Goal: Information Seeking & Learning: Learn about a topic

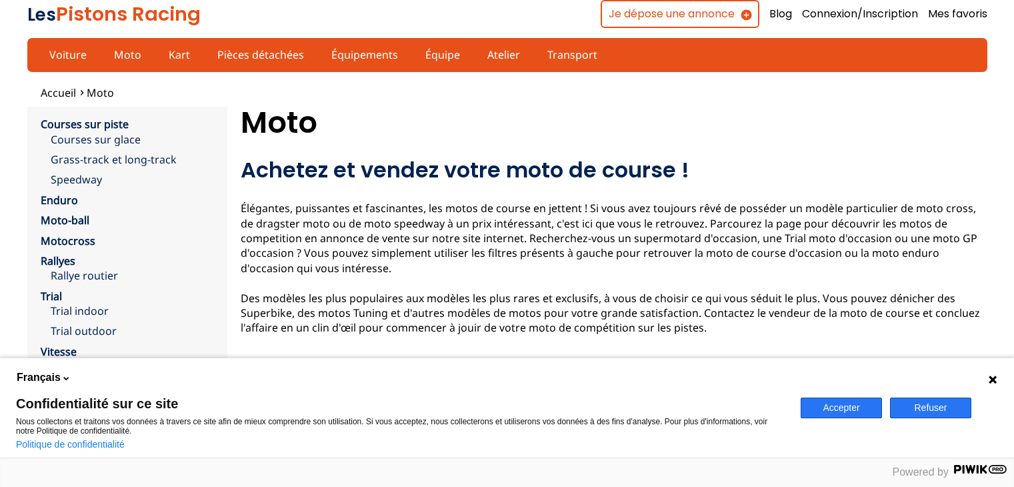
scroll to position [155, 0]
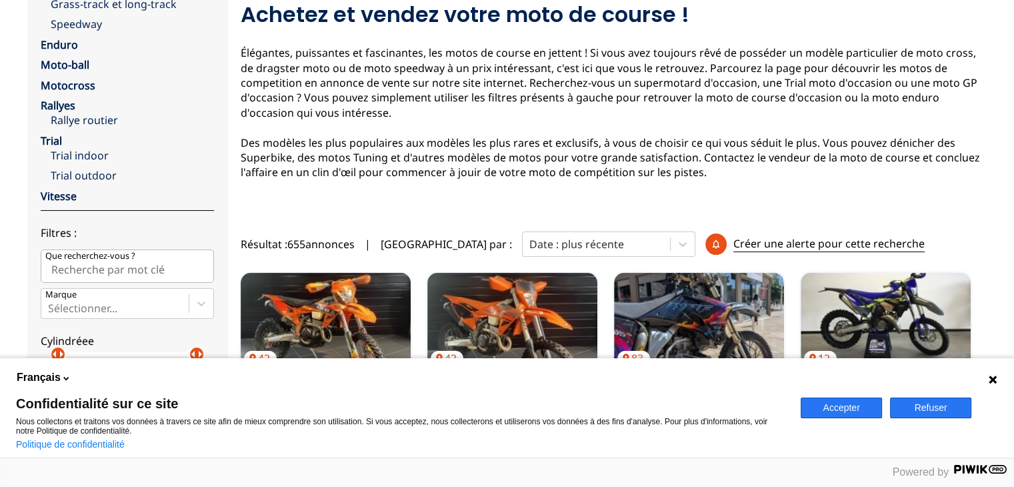
click at [932, 406] on button "Refuser" at bounding box center [930, 407] width 81 height 21
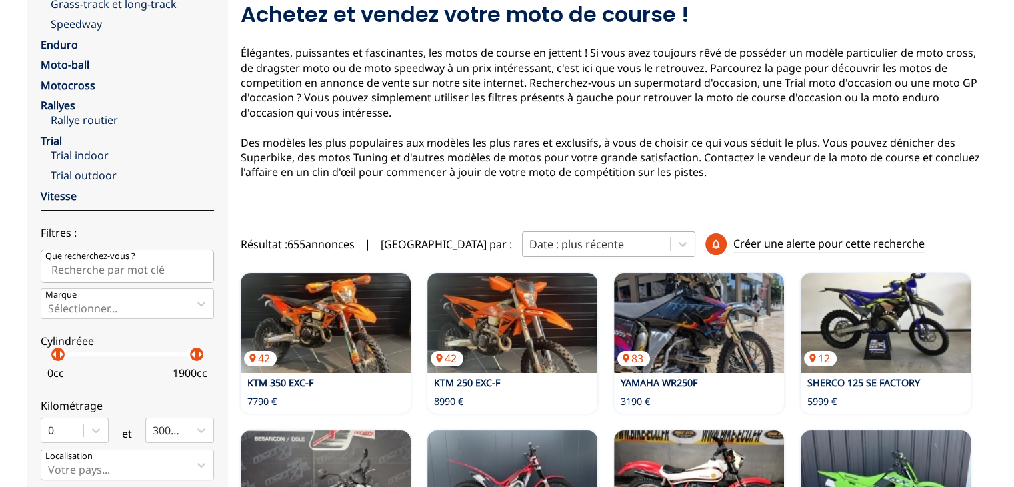
scroll to position [0, 0]
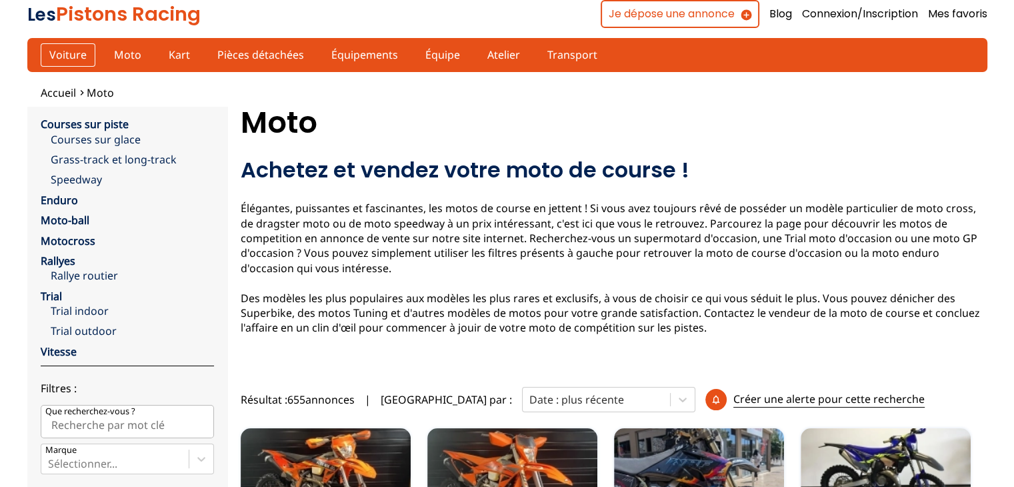
click at [71, 51] on link "Voiture" at bounding box center [68, 54] width 55 height 23
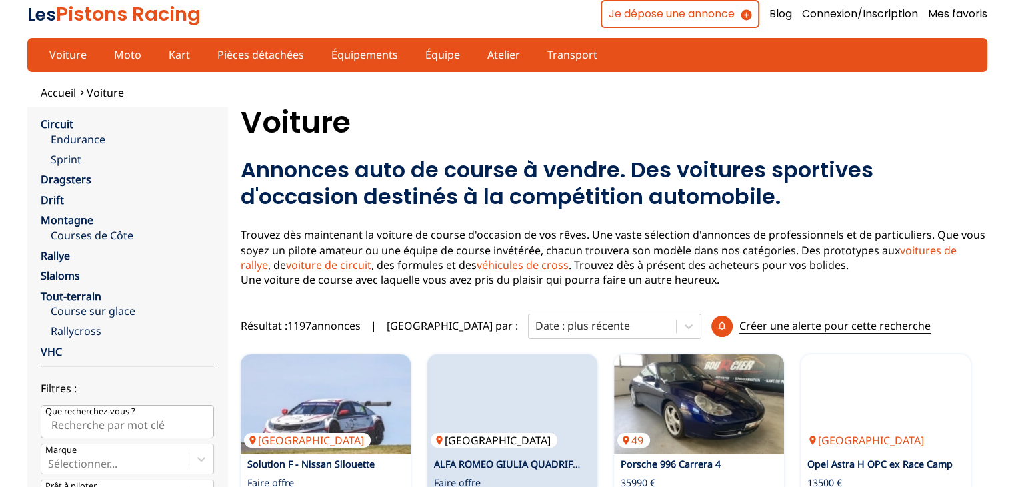
scroll to position [133, 0]
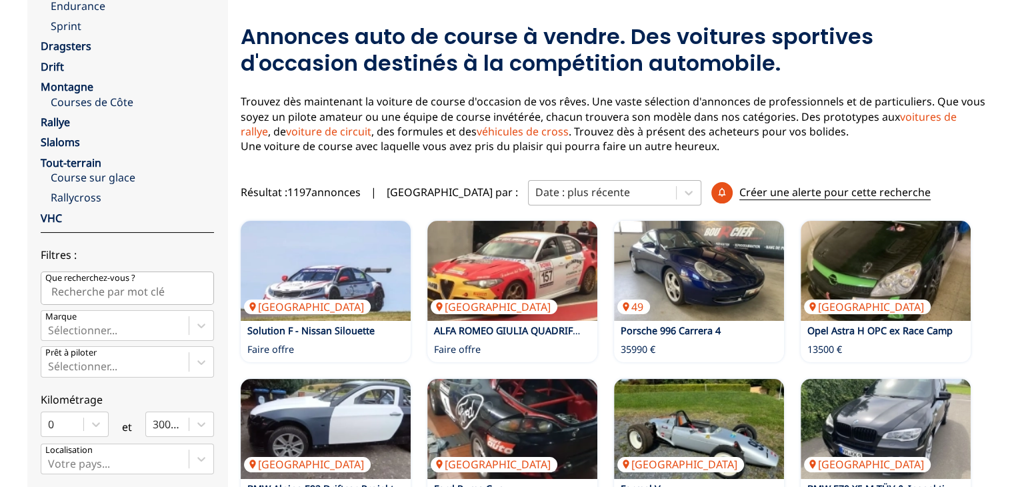
click at [579, 188] on div at bounding box center [602, 192] width 134 height 15
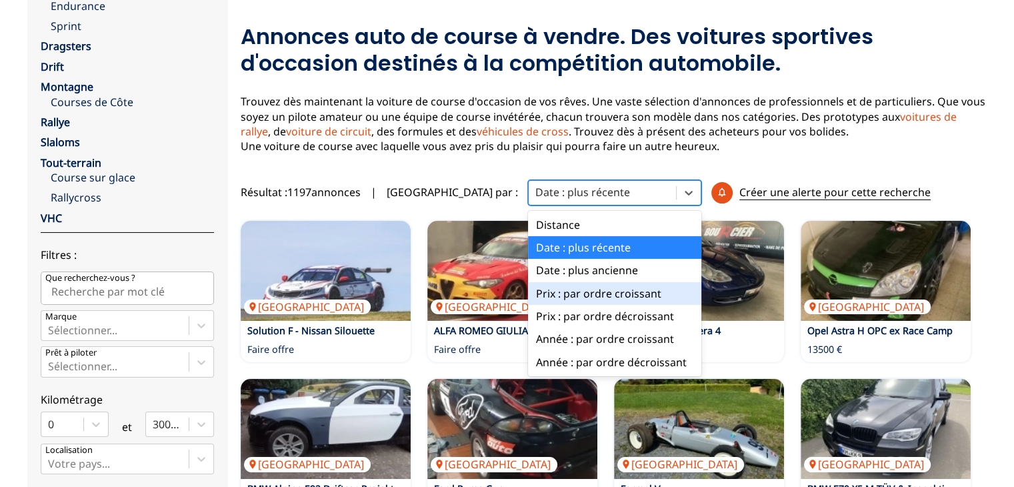
click at [542, 291] on div "Prix : par ordre croissant" at bounding box center [614, 293] width 173 height 23
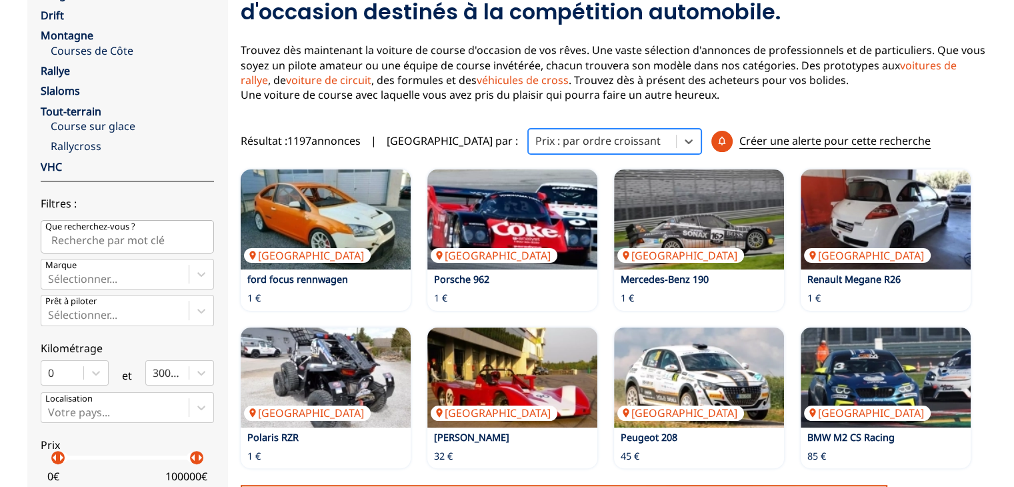
scroll to position [200, 0]
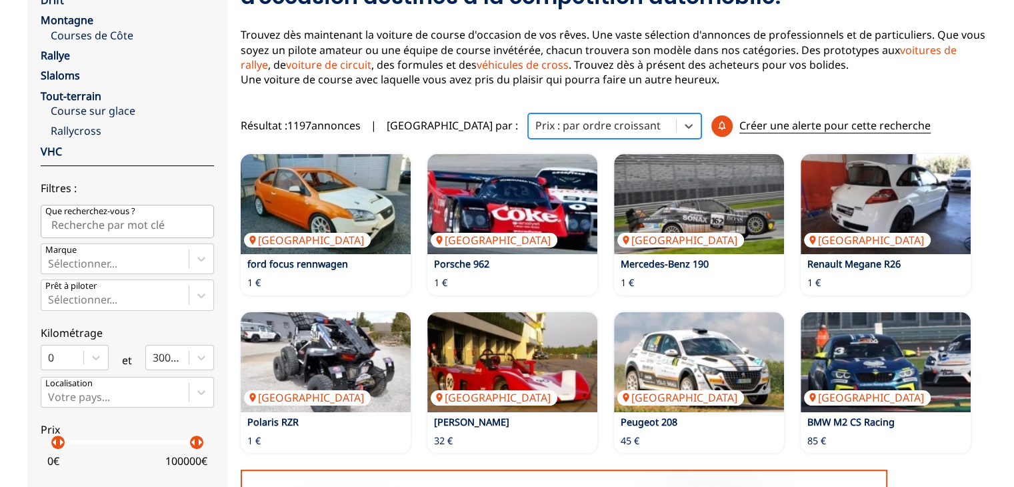
click at [553, 134] on div "Prix : par ordre croissant" at bounding box center [602, 125] width 147 height 20
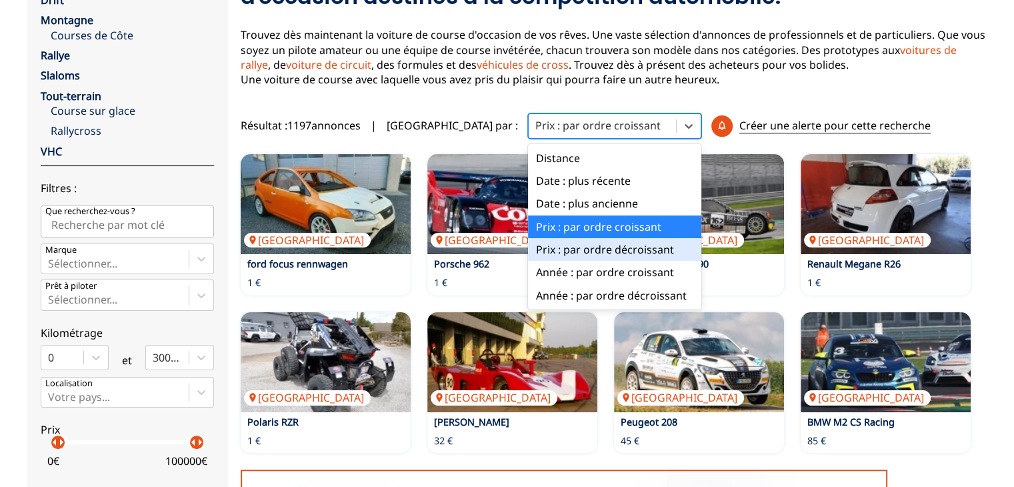
click at [552, 241] on div "Prix : par ordre décroissant" at bounding box center [614, 249] width 173 height 23
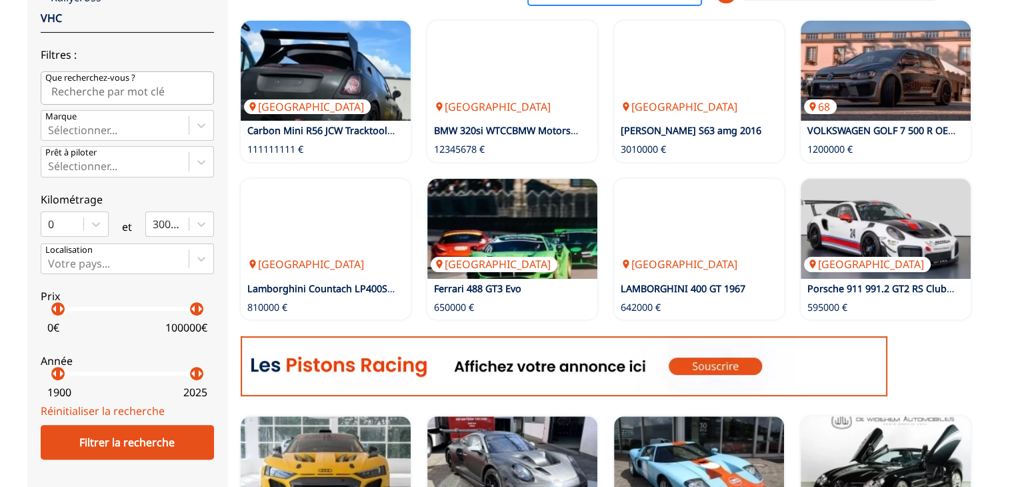
scroll to position [267, 0]
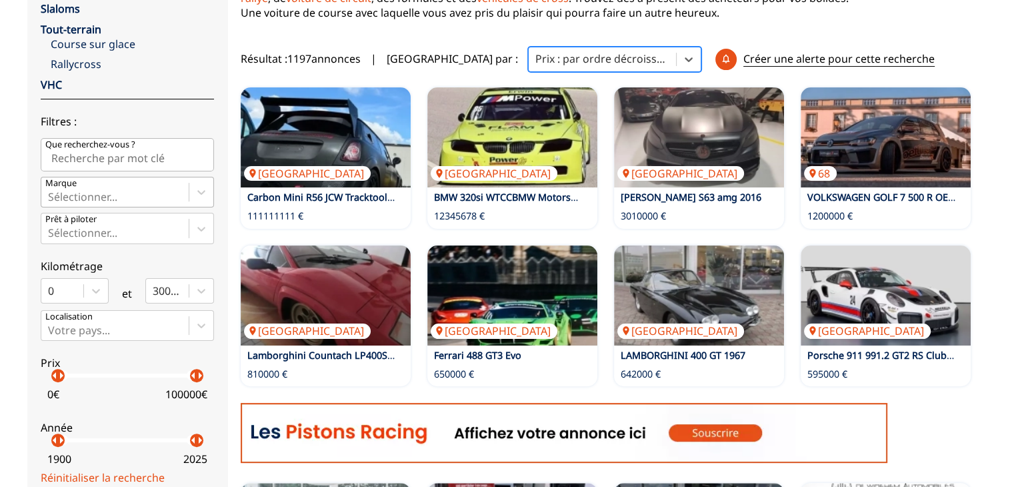
click at [98, 191] on div at bounding box center [115, 196] width 134 height 15
click at [51, 191] on input "Marque Sélectionner..." at bounding box center [49, 197] width 3 height 12
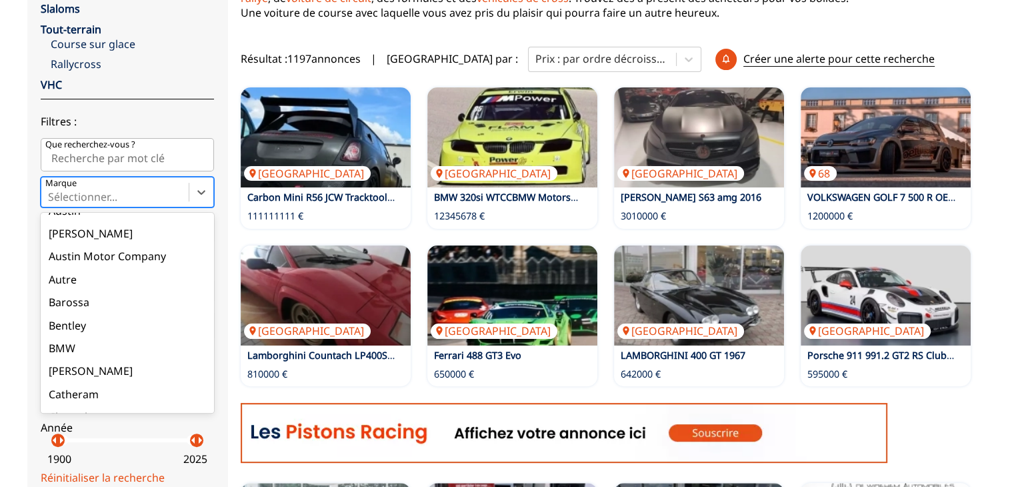
scroll to position [600, 0]
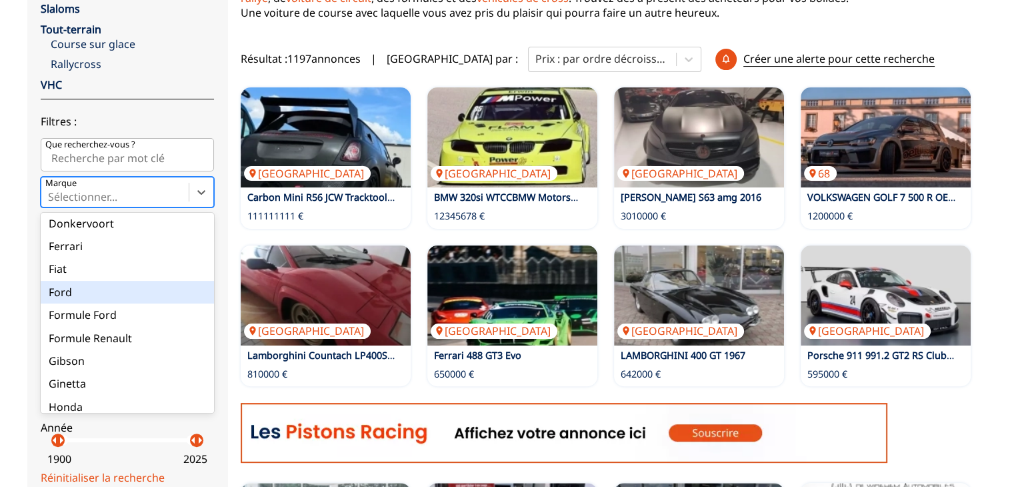
click at [102, 289] on div "Ford" at bounding box center [127, 292] width 173 height 23
click at [51, 203] on input "Marque option Ford focused, 30 of 90. 90 results available. Use Up and Down to …" at bounding box center [49, 197] width 3 height 12
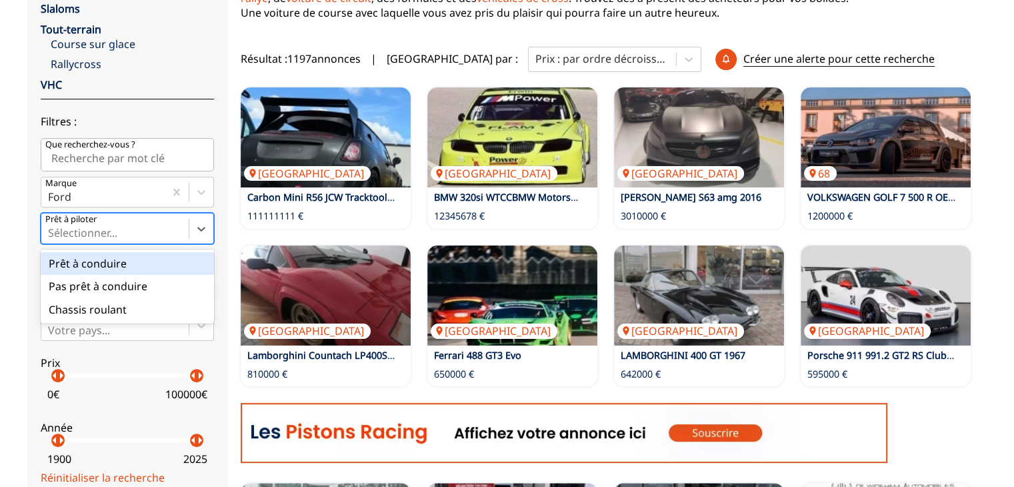
click at [98, 237] on div at bounding box center [115, 232] width 134 height 15
click at [51, 237] on input "Prêt à piloter option Prêt à conduire focused, 1 of 3. 3 results available. Use…" at bounding box center [49, 233] width 3 height 12
click at [24, 229] on div "Accueil Voiture close Circuit Endurance Sprint Dragsters Drift Montagne Courses…" at bounding box center [507, 456] width 1014 height 1275
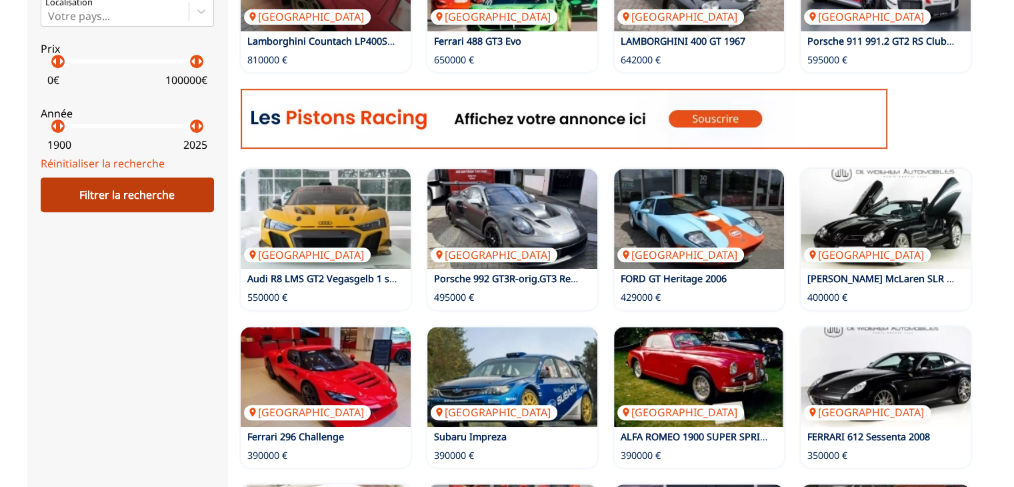
scroll to position [533, 0]
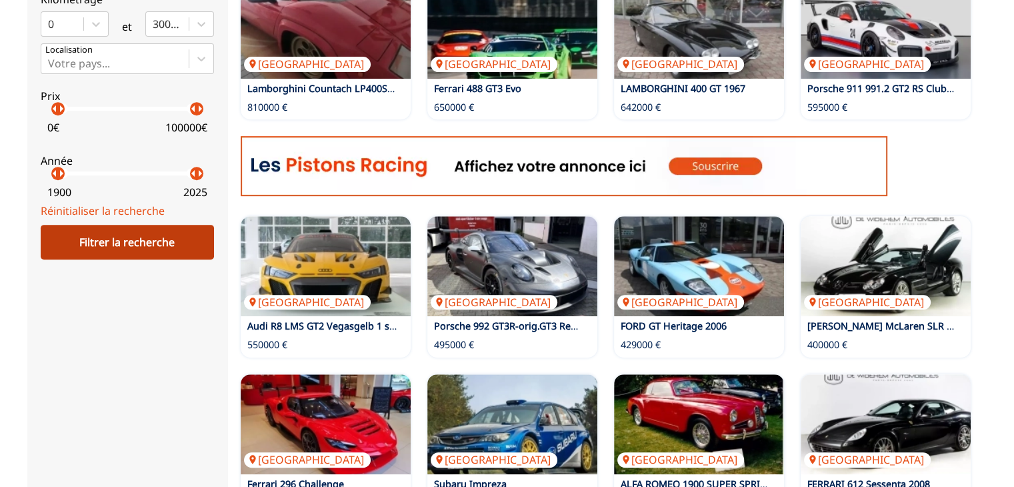
click at [129, 247] on div "Filtrer la recherche" at bounding box center [127, 242] width 173 height 35
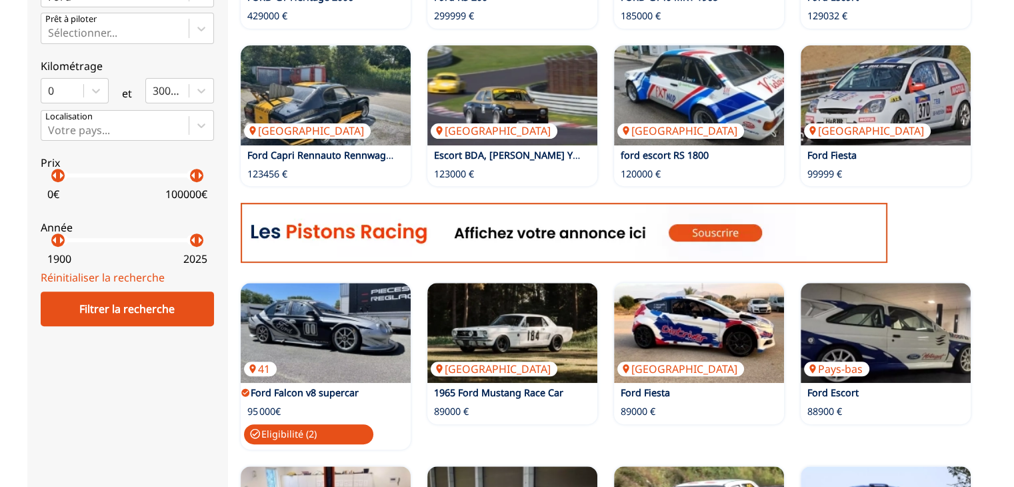
scroll to position [200, 0]
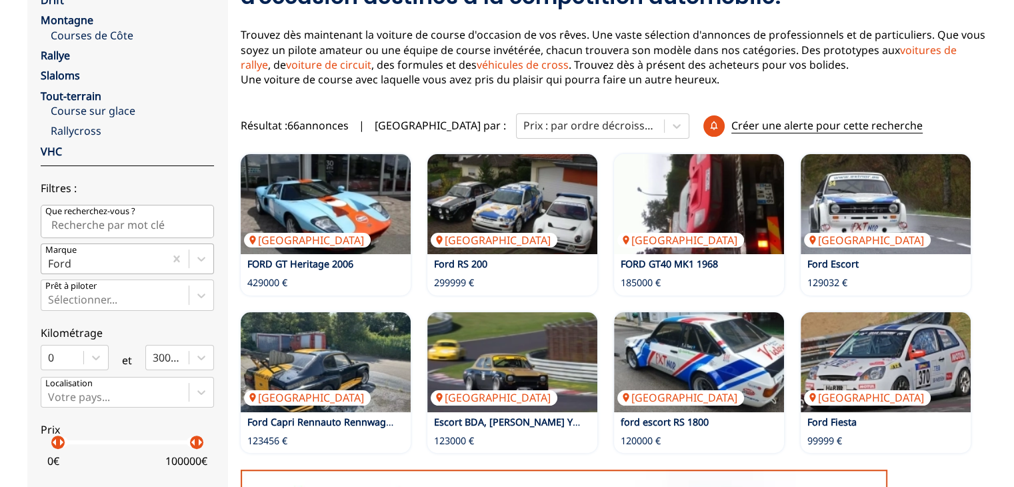
click at [118, 251] on div "Ford" at bounding box center [102, 258] width 123 height 29
click at [51, 257] on input "Marque Ford" at bounding box center [49, 263] width 3 height 12
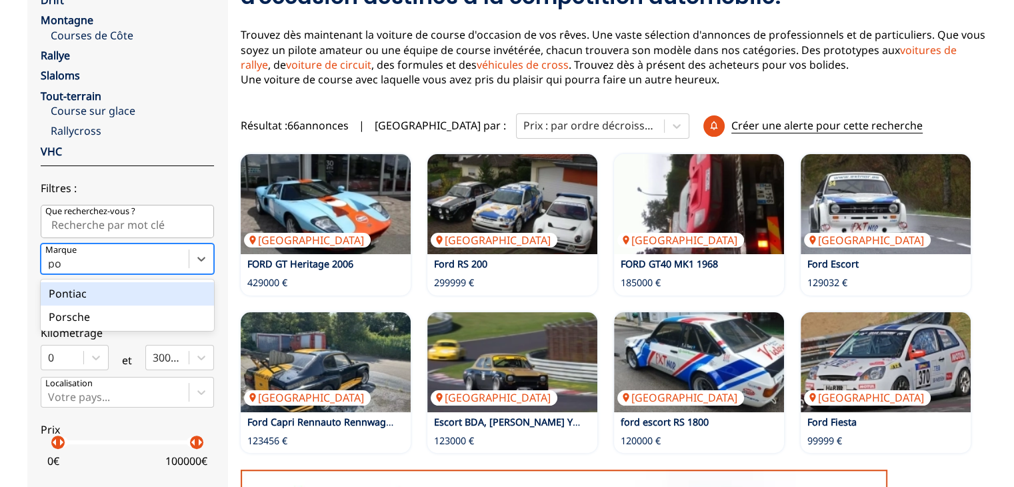
type input "por"
click at [160, 293] on div "Porsche" at bounding box center [127, 293] width 173 height 23
click at [69, 269] on input "por" at bounding box center [58, 263] width 21 height 12
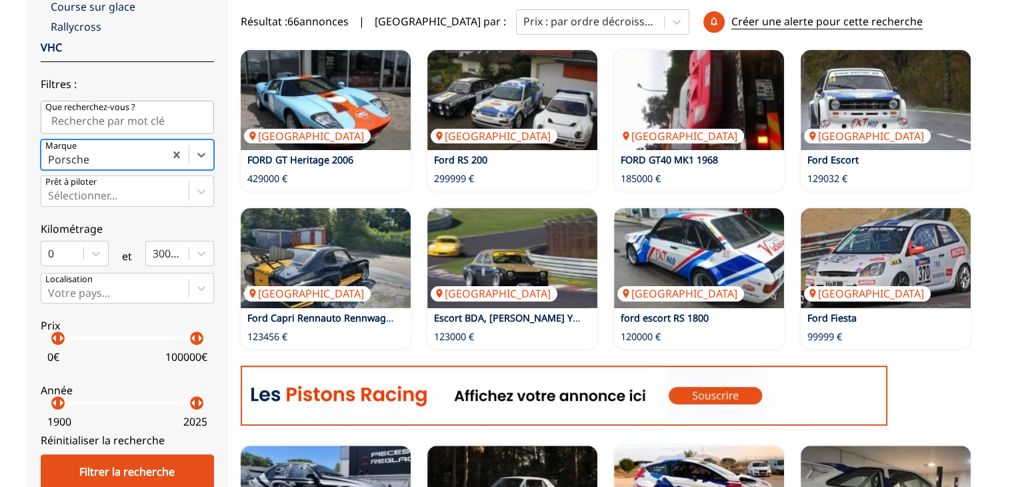
scroll to position [400, 0]
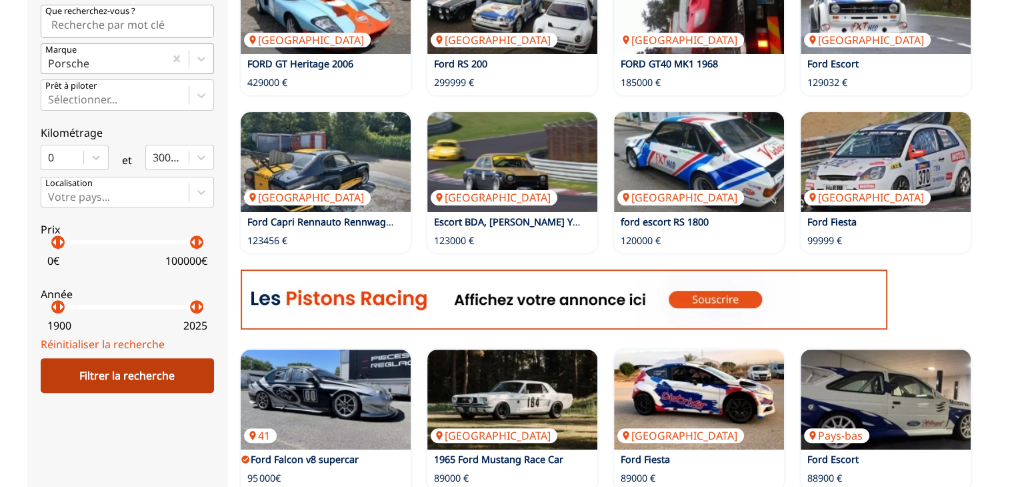
click at [148, 380] on div "Filtrer la recherche" at bounding box center [127, 375] width 173 height 35
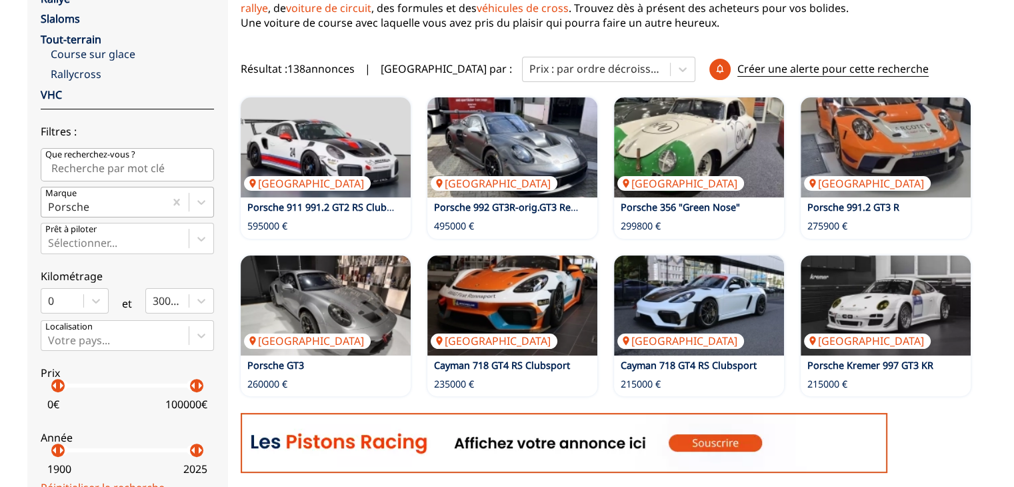
scroll to position [200, 0]
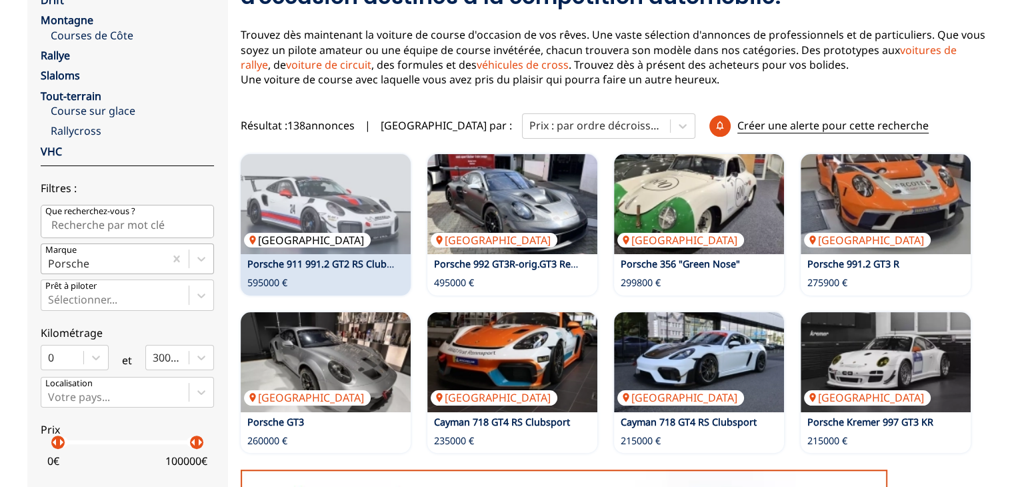
click at [309, 200] on img at bounding box center [326, 204] width 170 height 100
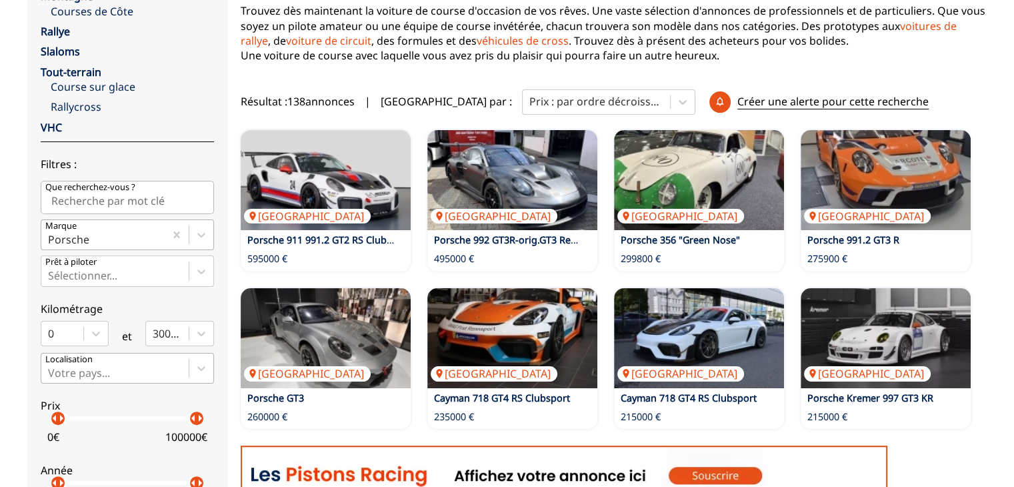
scroll to position [267, 0]
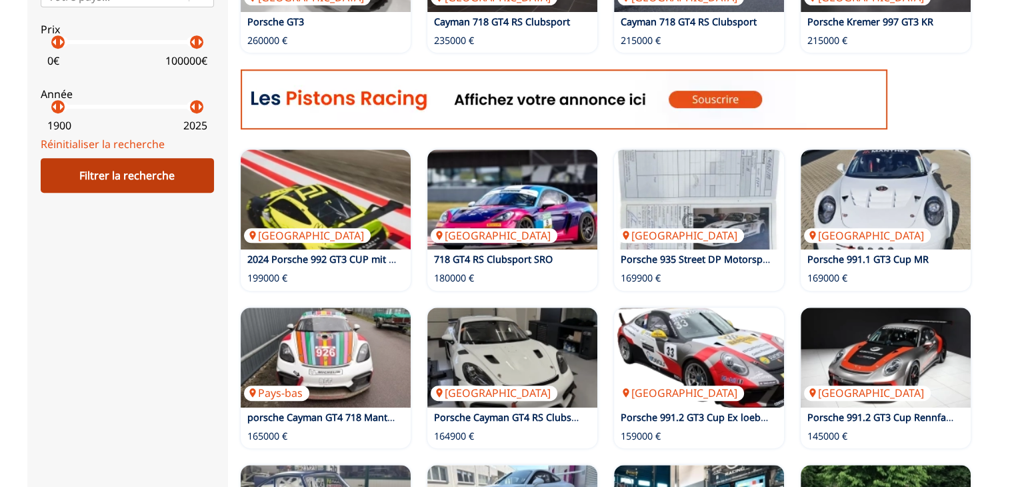
click at [143, 185] on div "Filtrer la recherche" at bounding box center [127, 175] width 173 height 35
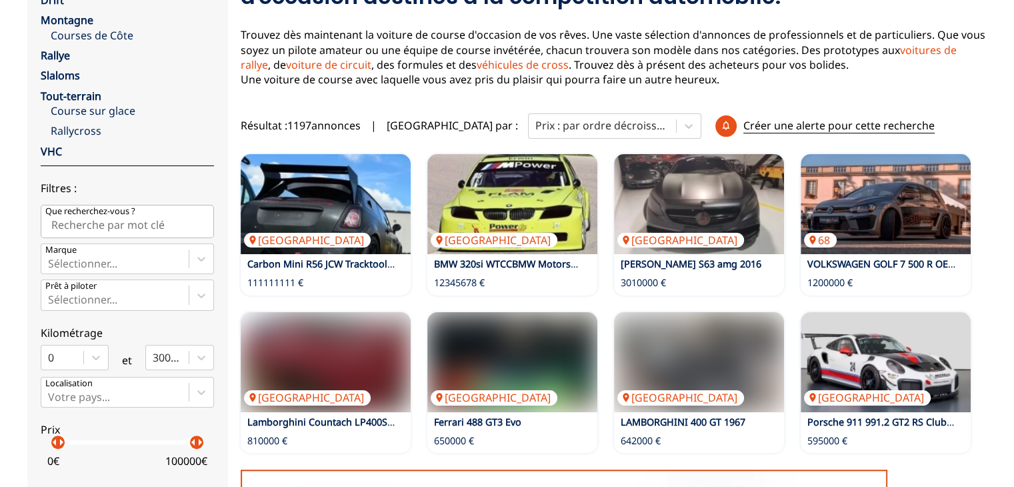
scroll to position [0, 0]
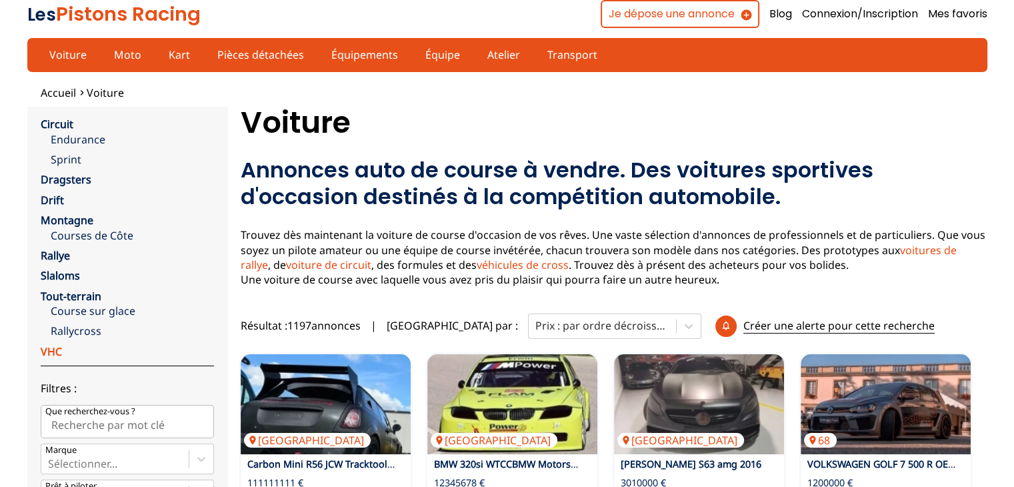
click at [56, 350] on link "VHC" at bounding box center [51, 351] width 21 height 15
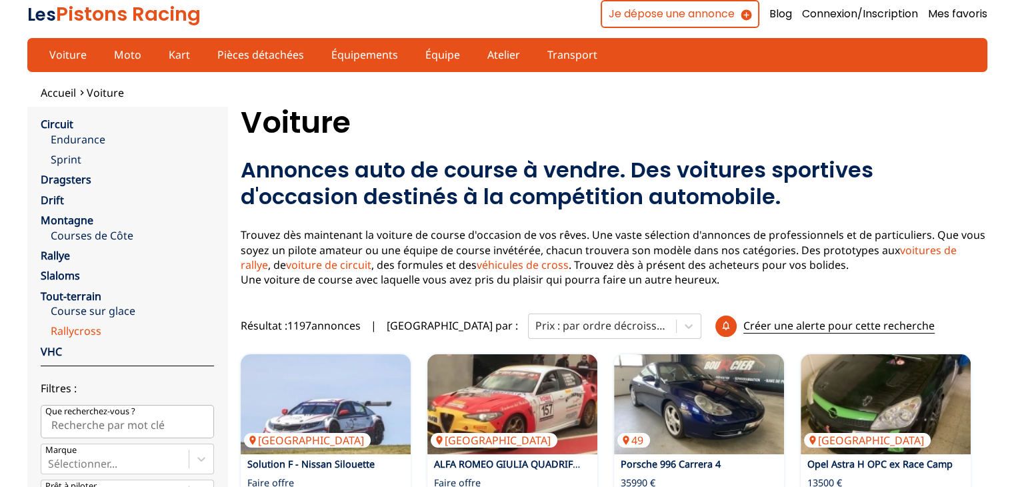
click at [77, 329] on link "Rallycross" at bounding box center [132, 330] width 163 height 15
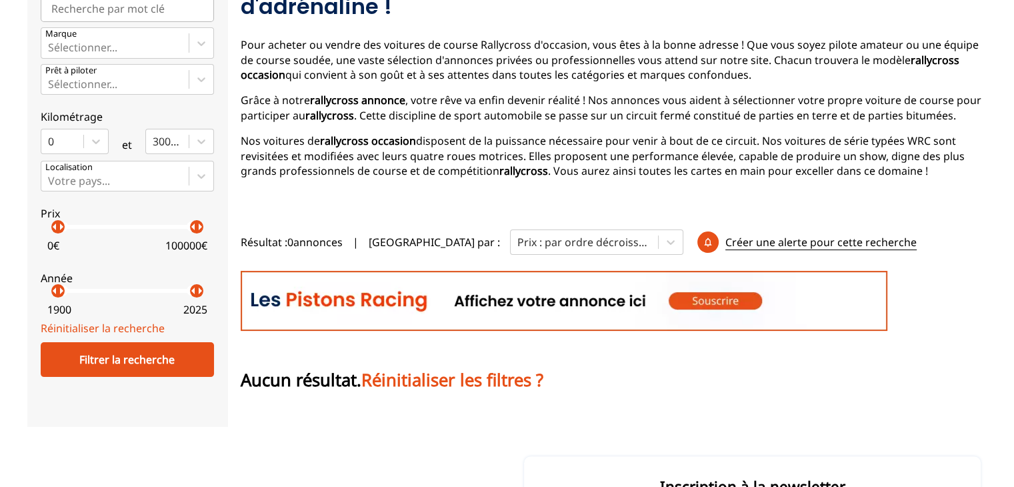
scroll to position [133, 0]
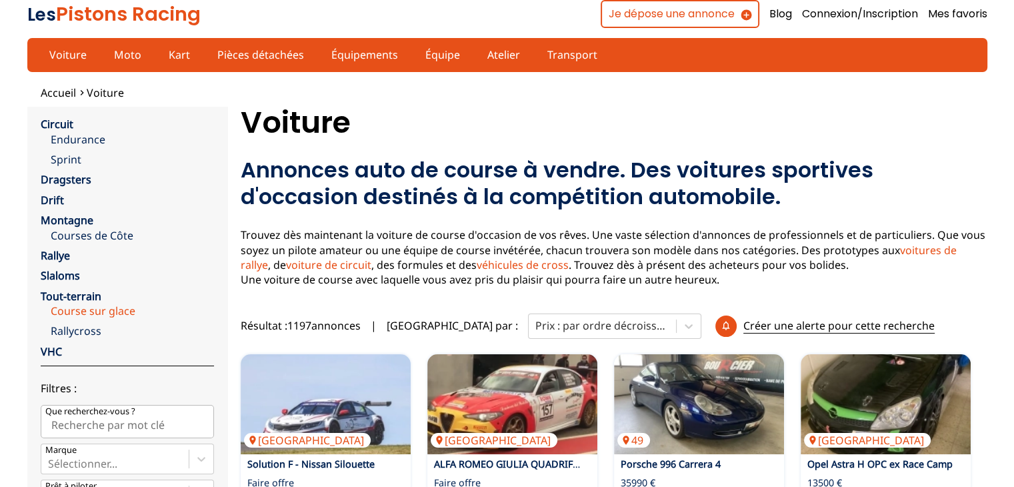
click at [83, 309] on link "Course sur glace" at bounding box center [132, 310] width 163 height 15
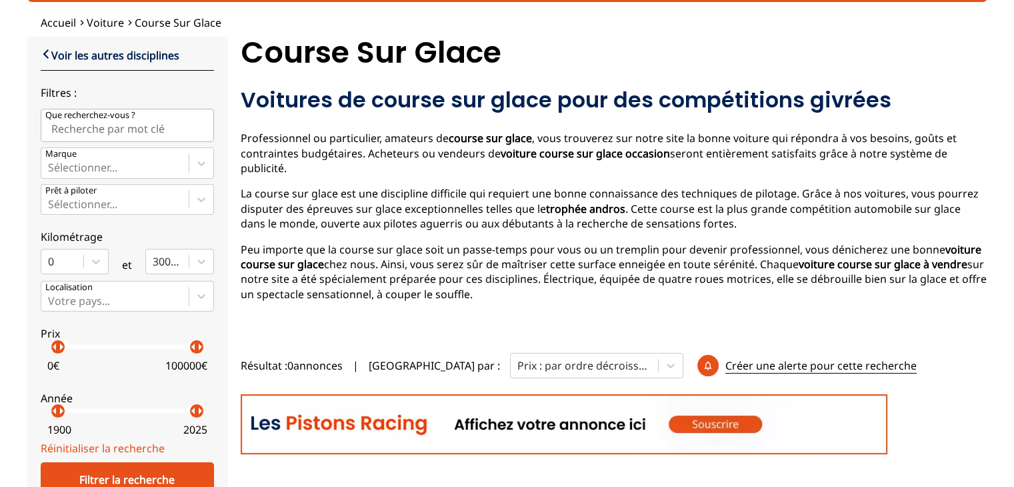
scroll to position [133, 0]
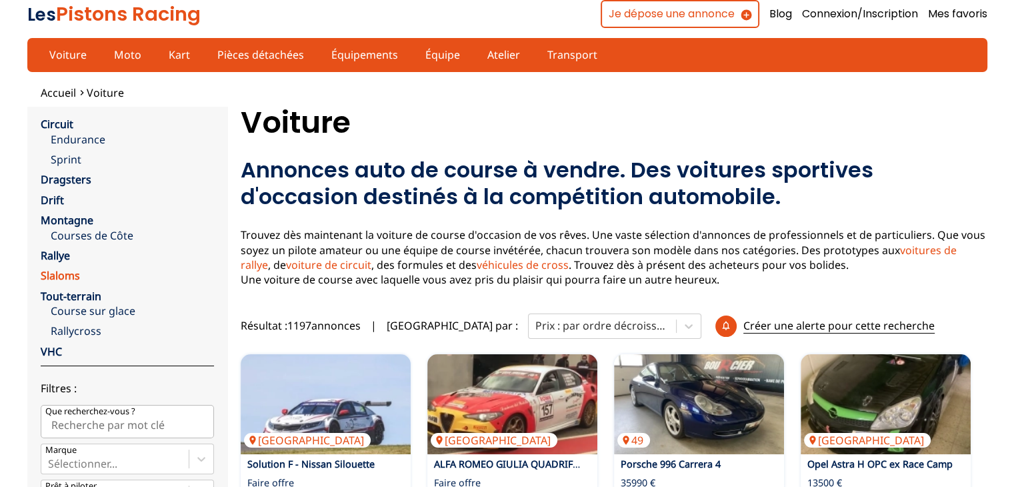
click at [64, 274] on link "Slaloms" at bounding box center [60, 275] width 39 height 15
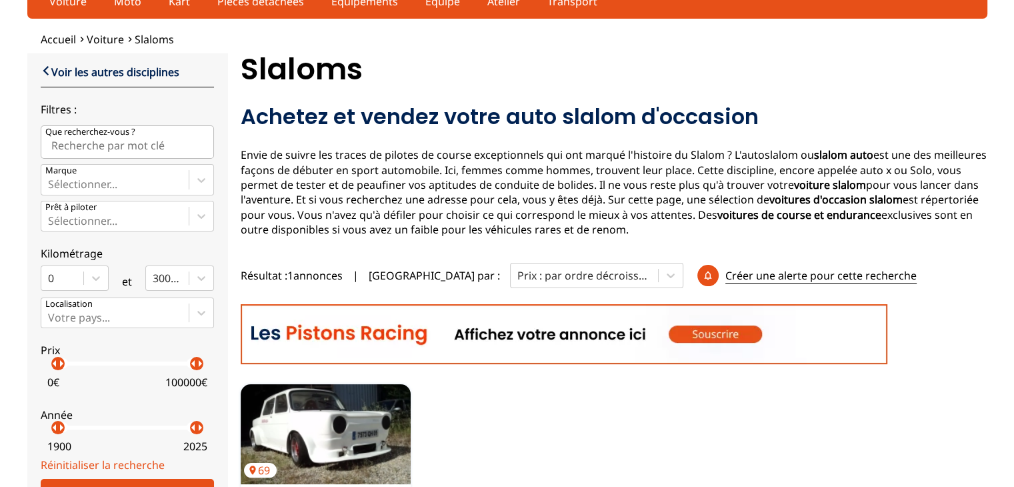
scroll to position [200, 0]
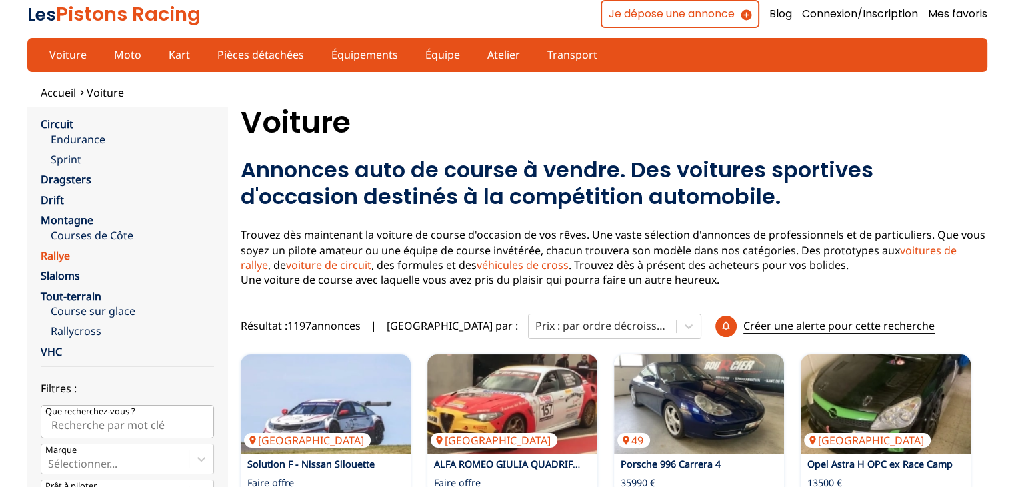
click at [47, 259] on link "Rallye" at bounding box center [55, 255] width 29 height 15
click at [73, 230] on link "Courses de Côte" at bounding box center [132, 235] width 163 height 15
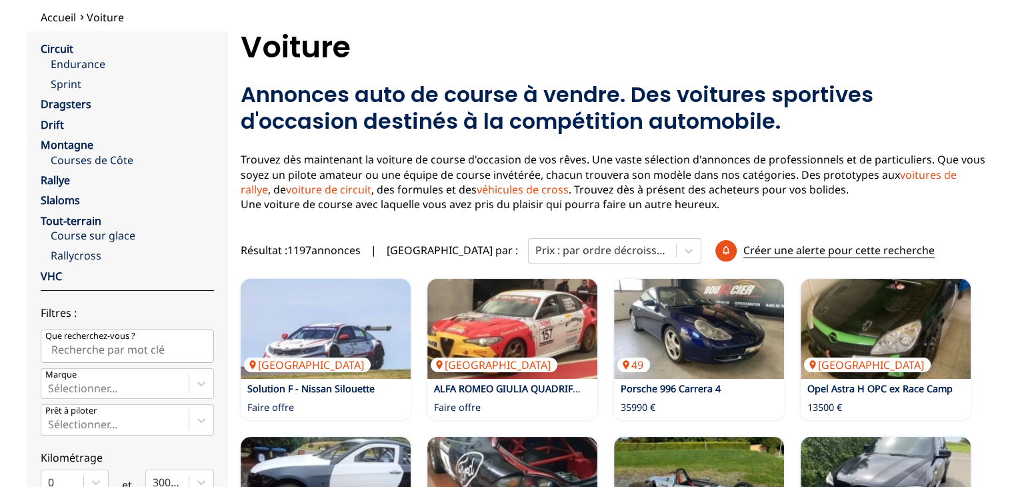
scroll to position [133, 0]
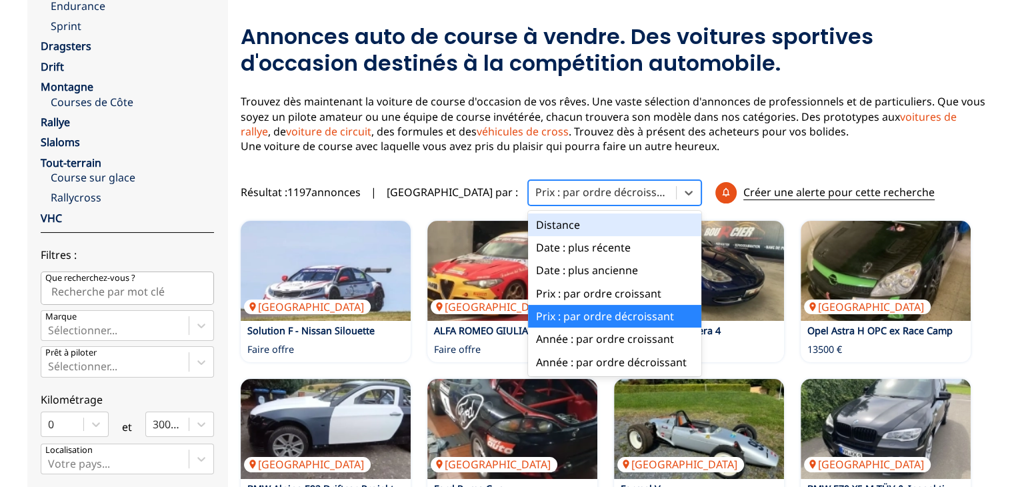
click at [533, 182] on div "Prix : par ordre décroissant" at bounding box center [602, 192] width 147 height 20
click at [531, 312] on div "Prix : par ordre décroissant" at bounding box center [614, 316] width 173 height 23
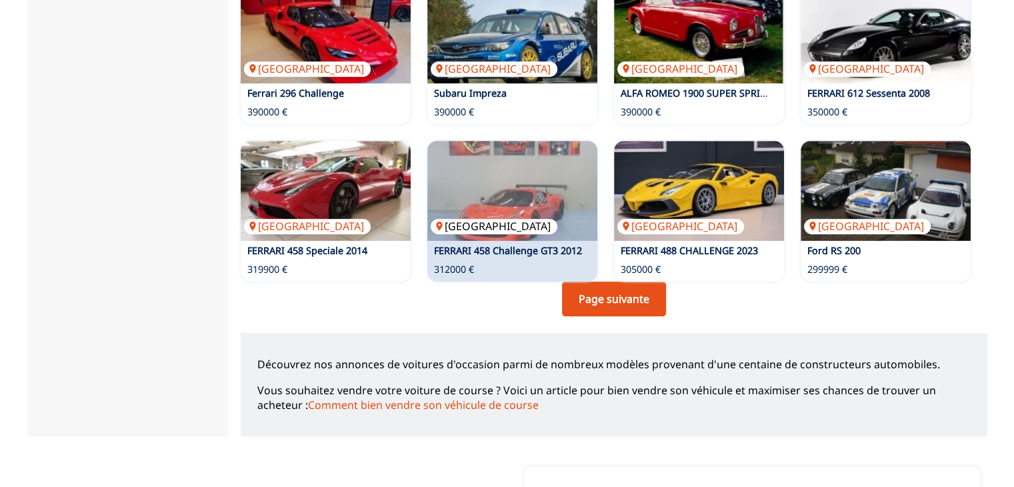
scroll to position [901, 0]
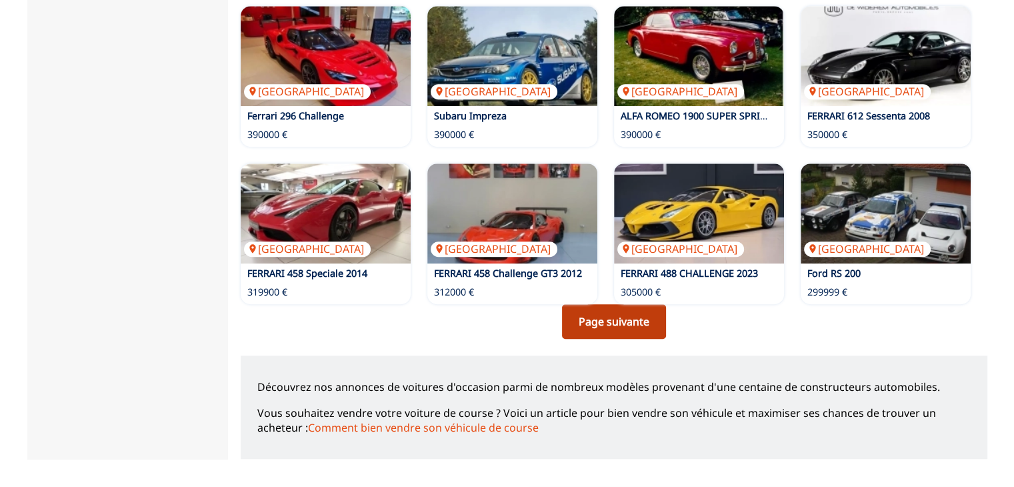
click at [648, 331] on link "Page suivante" at bounding box center [614, 321] width 104 height 35
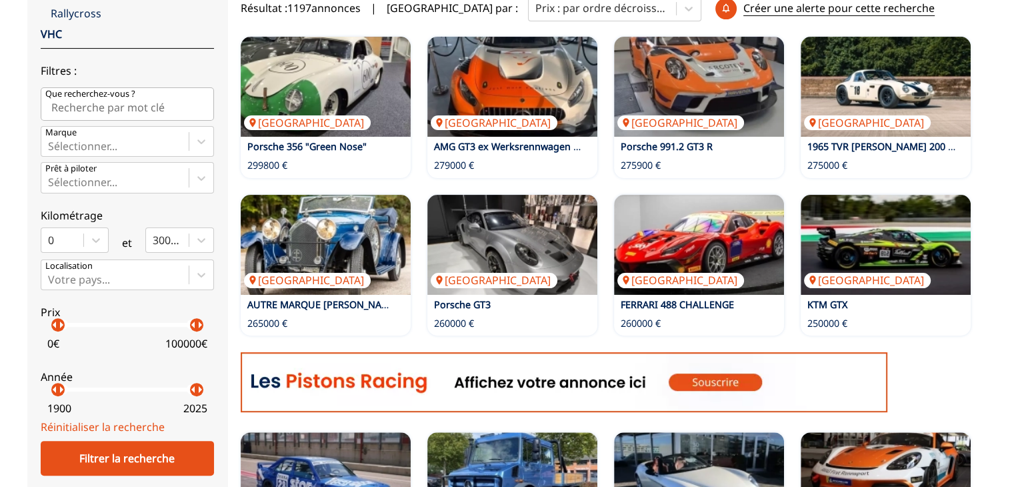
scroll to position [333, 0]
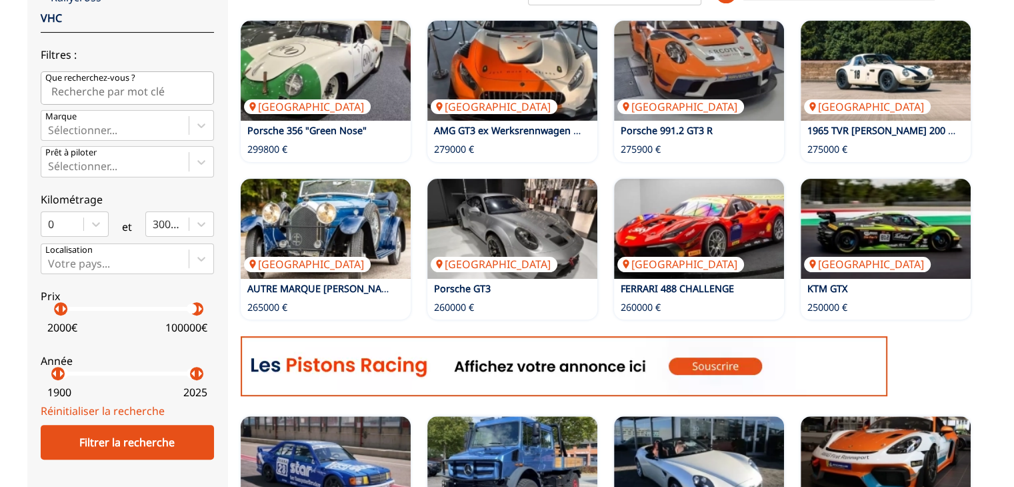
drag, startPoint x: 53, startPoint y: 306, endPoint x: 60, endPoint y: 307, distance: 7.5
click at [60, 307] on p "arrow_right" at bounding box center [64, 309] width 16 height 16
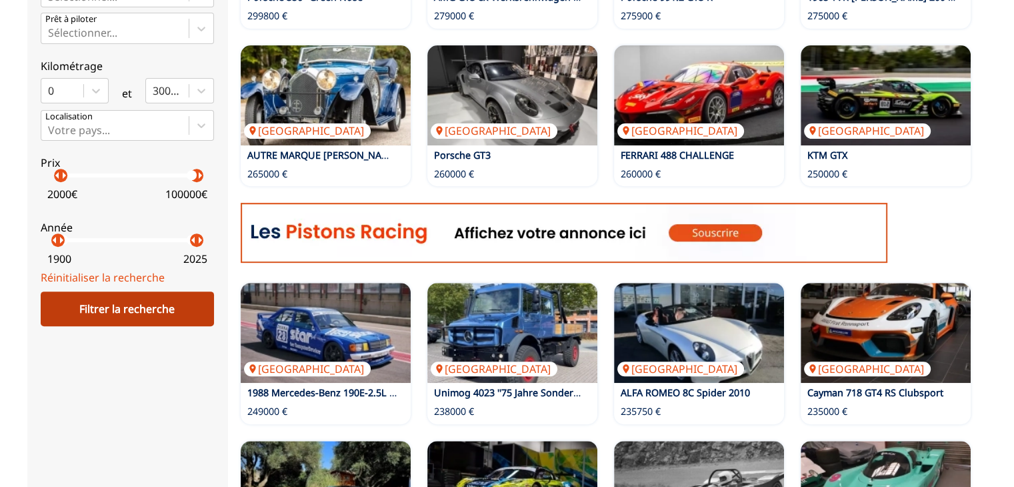
click at [115, 310] on div "Filtrer la recherche" at bounding box center [127, 308] width 173 height 35
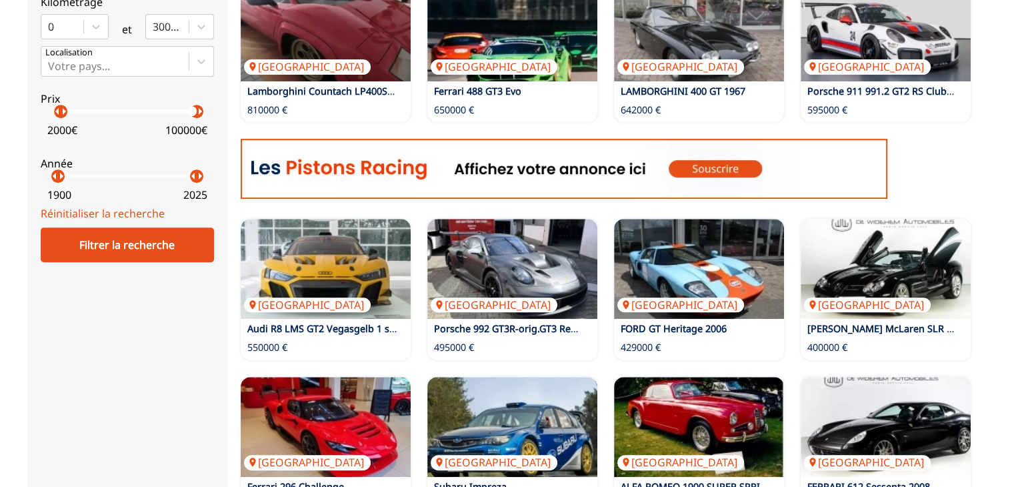
scroll to position [600, 0]
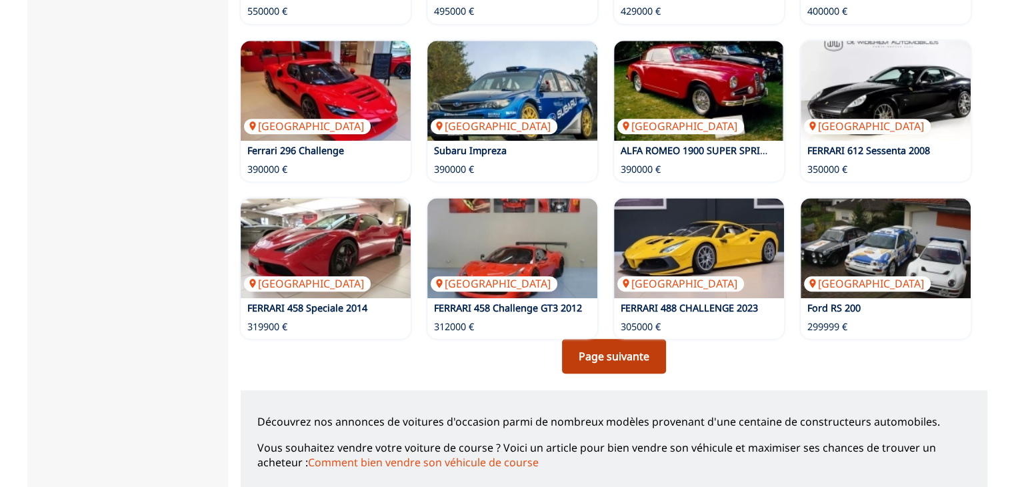
click at [625, 352] on link "Page suivante" at bounding box center [614, 356] width 104 height 35
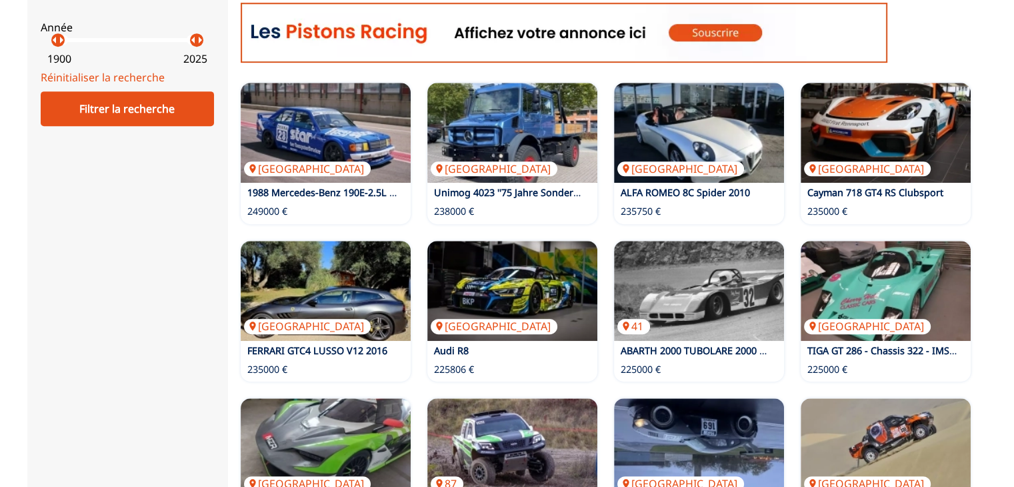
scroll to position [800, 0]
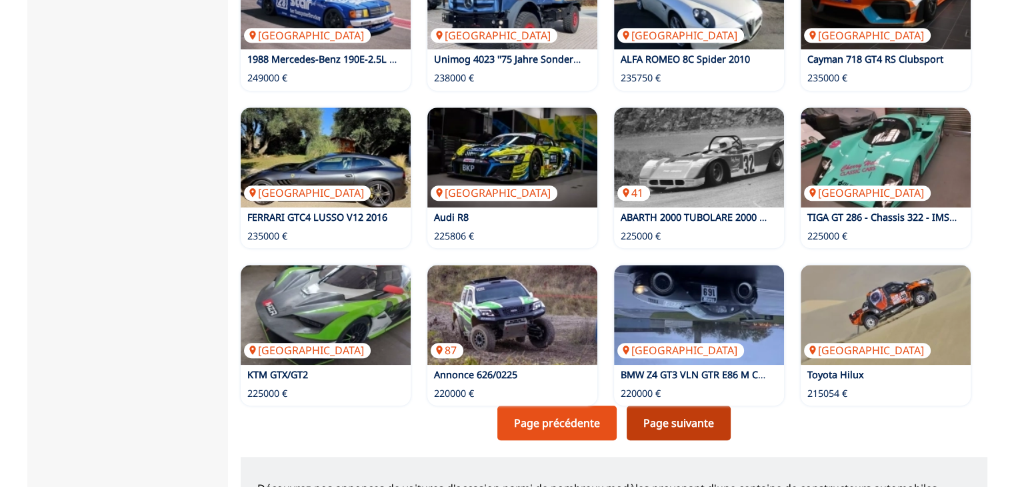
click at [703, 433] on link "Page suivante" at bounding box center [679, 422] width 104 height 35
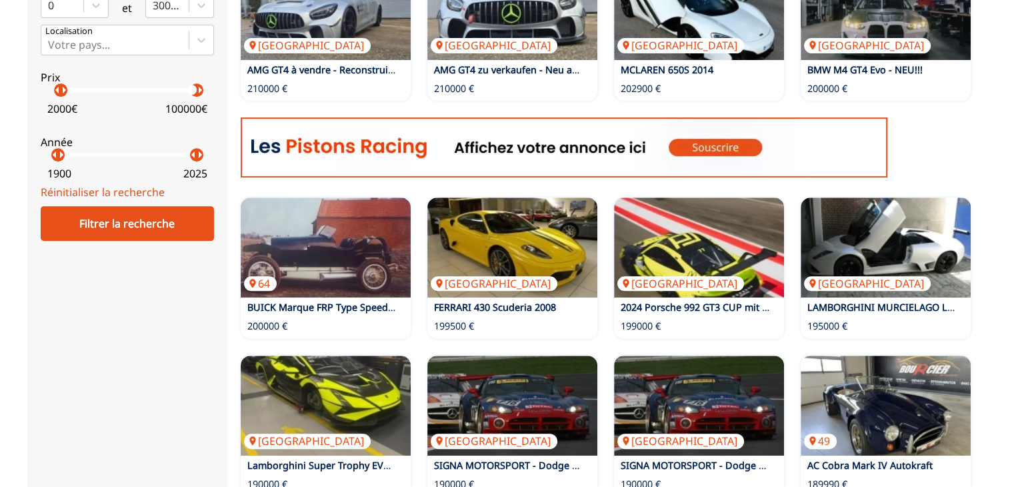
scroll to position [667, 0]
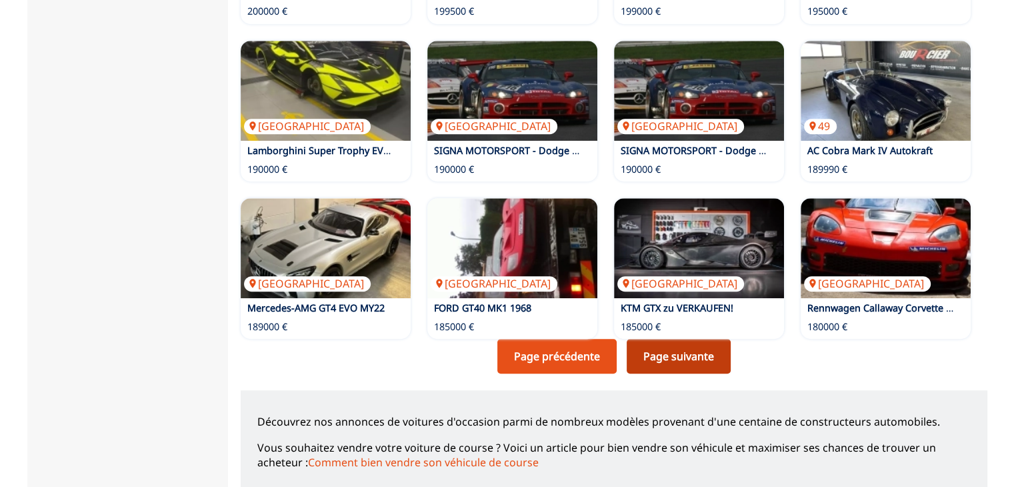
click at [693, 361] on link "Page suivante" at bounding box center [679, 356] width 104 height 35
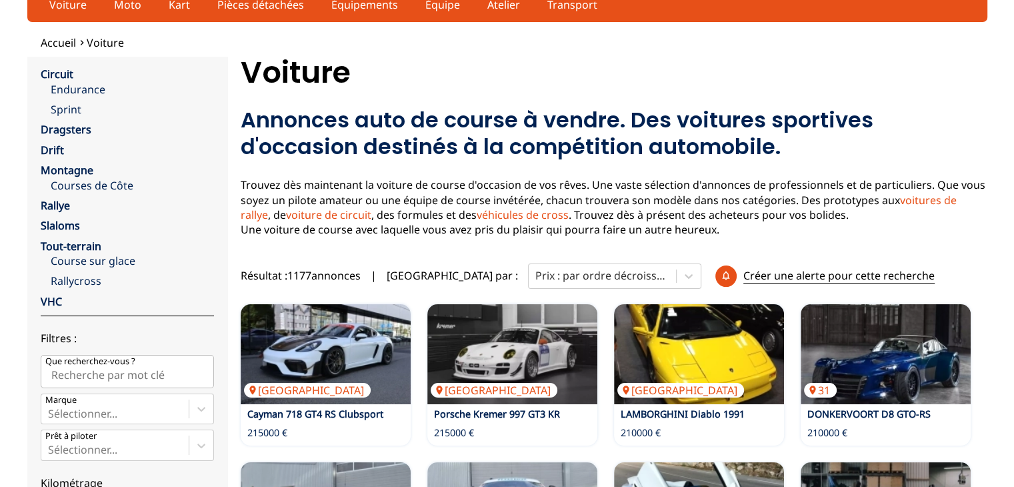
scroll to position [11, 0]
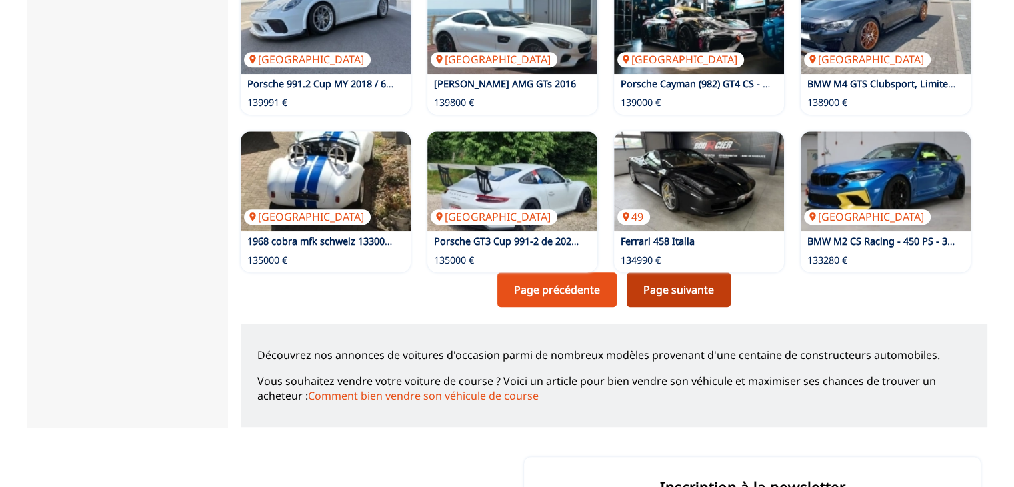
click at [655, 285] on link "Page suivante" at bounding box center [679, 289] width 104 height 35
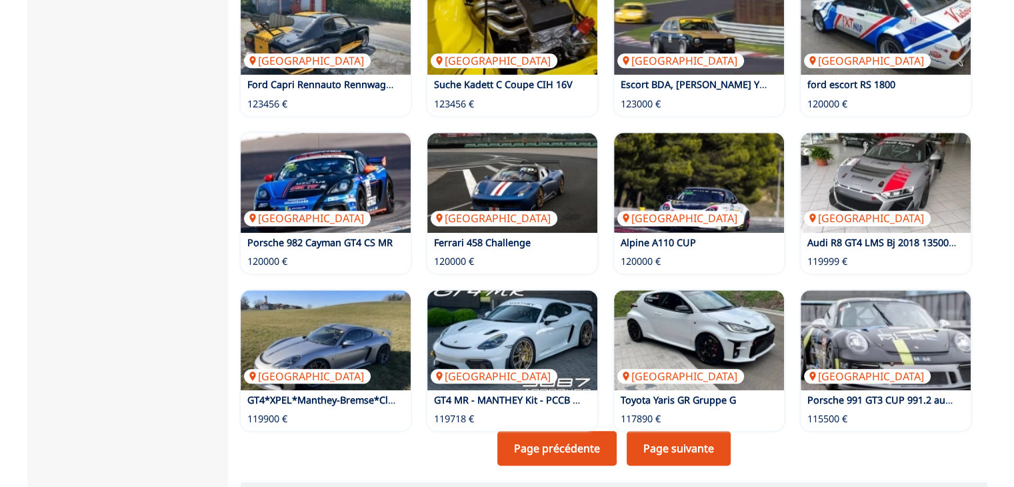
scroll to position [867, 0]
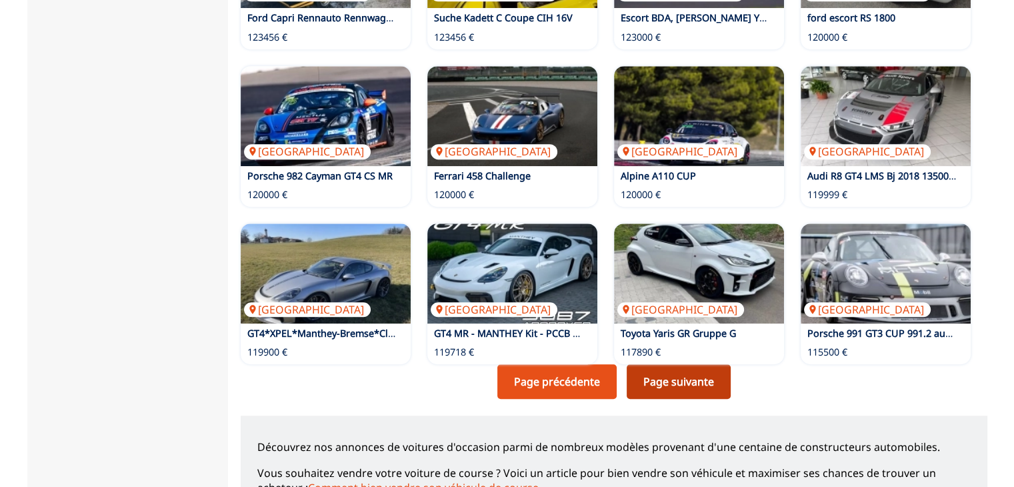
click at [699, 385] on link "Page suivante" at bounding box center [679, 381] width 104 height 35
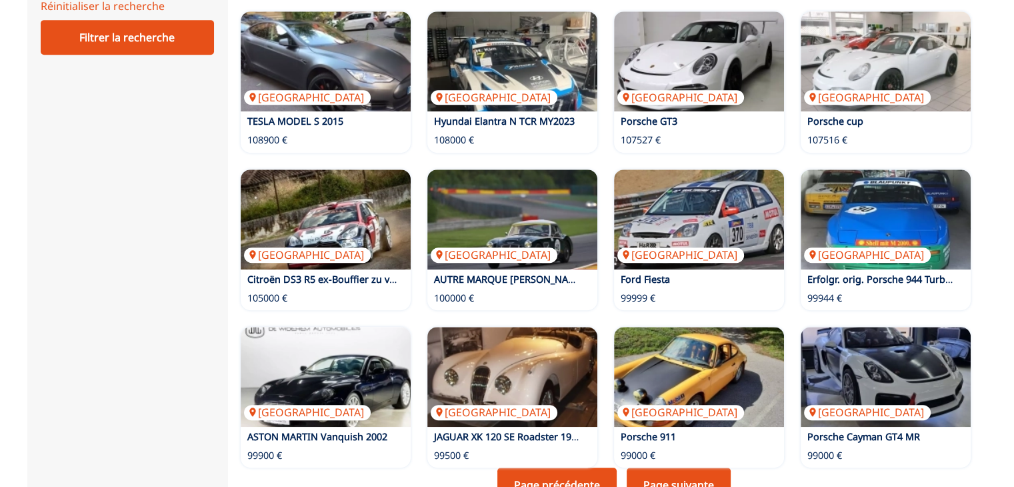
scroll to position [800, 0]
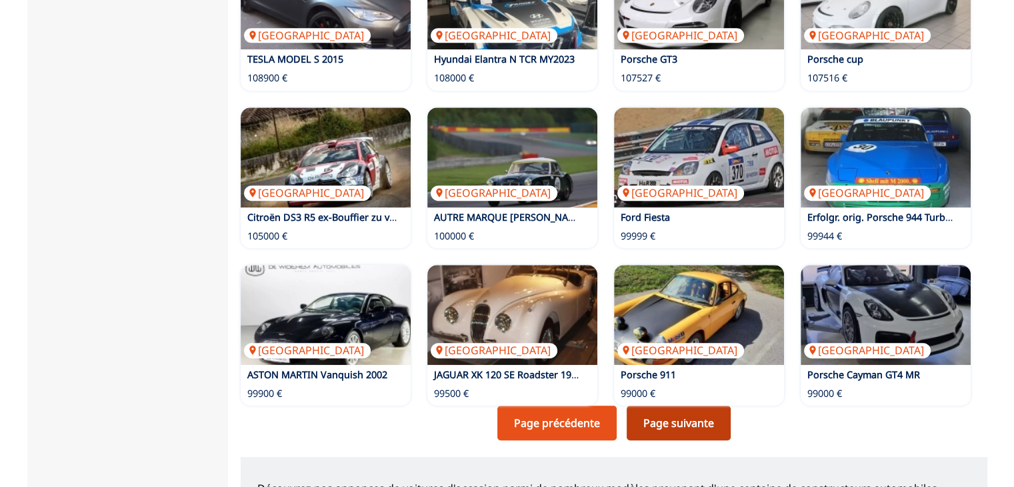
click at [712, 420] on link "Page suivante" at bounding box center [679, 422] width 104 height 35
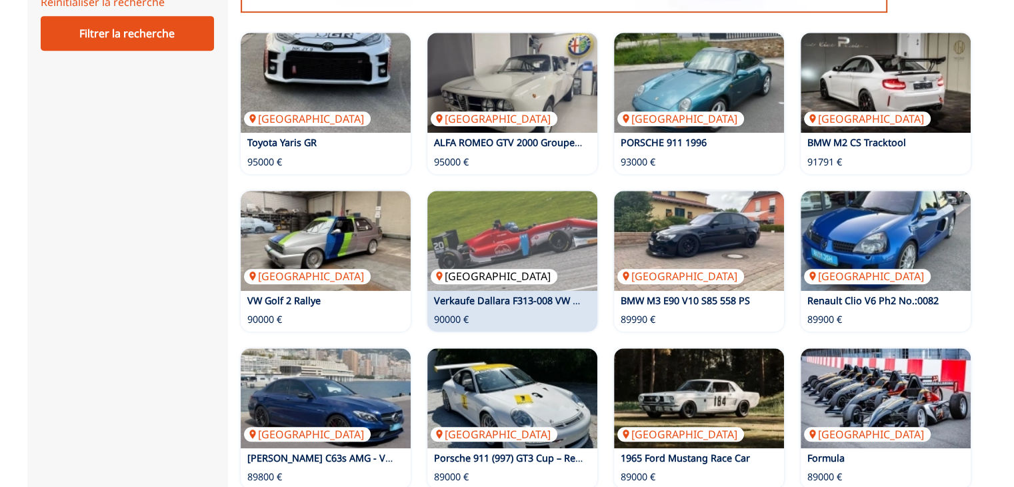
scroll to position [800, 0]
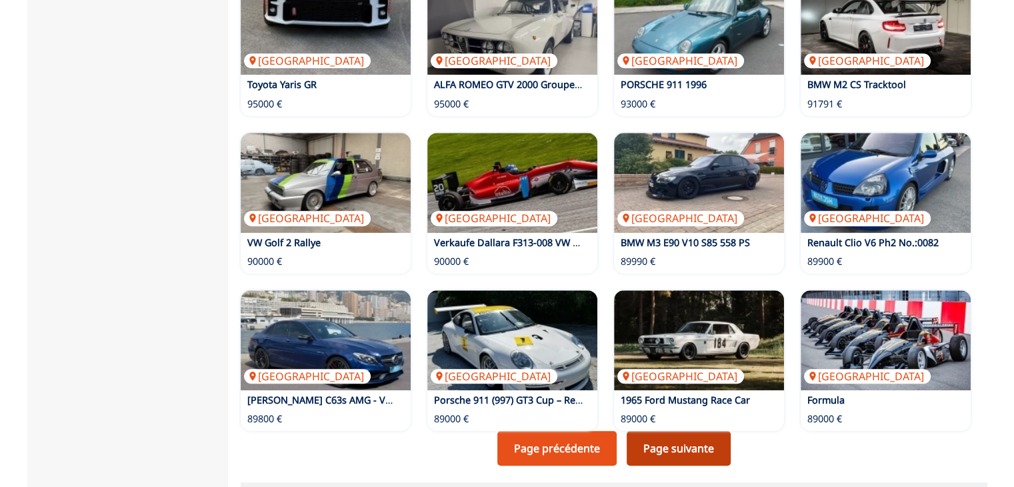
click at [639, 453] on link "Page suivante" at bounding box center [679, 448] width 104 height 35
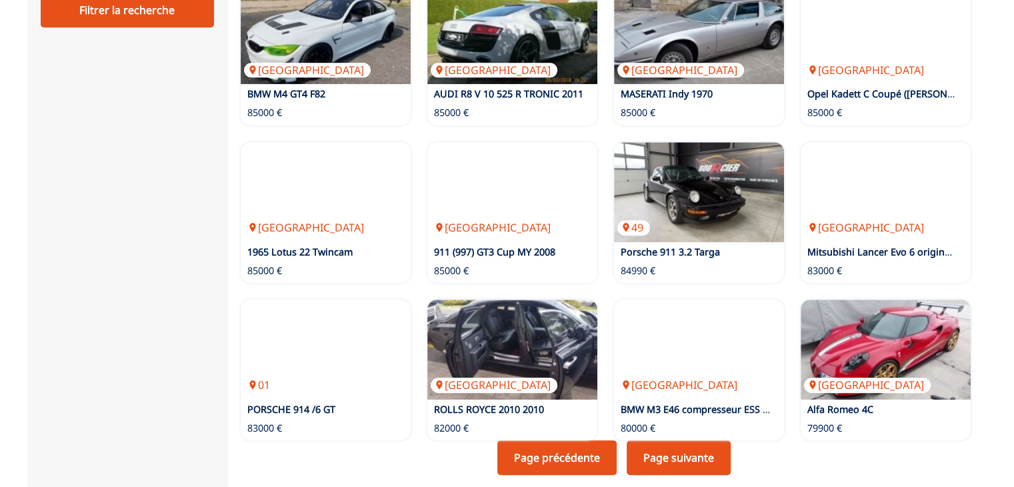
scroll to position [867, 0]
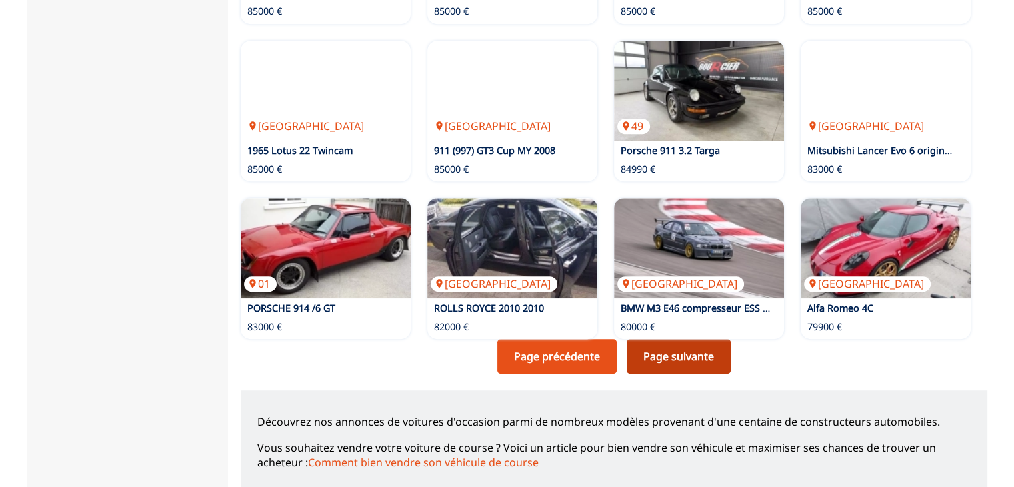
click at [695, 362] on link "Page suivante" at bounding box center [679, 356] width 104 height 35
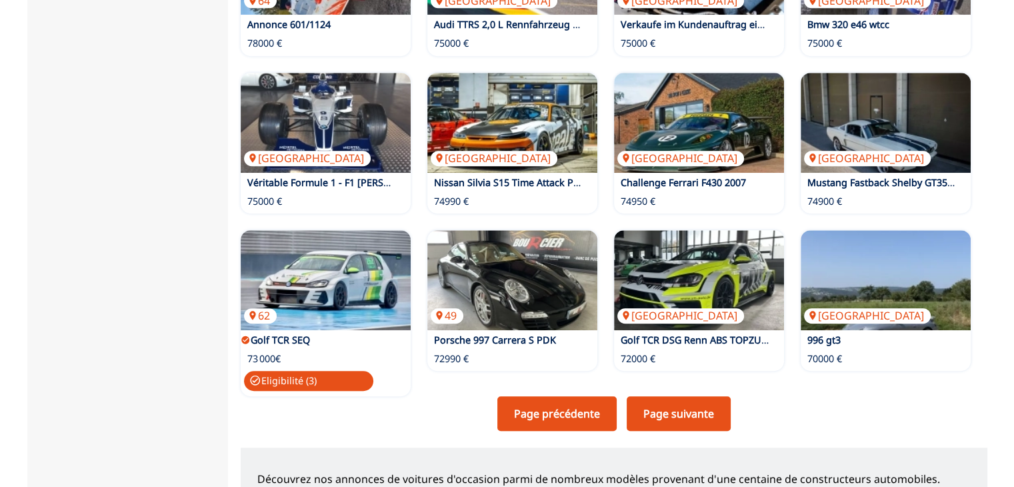
scroll to position [867, 0]
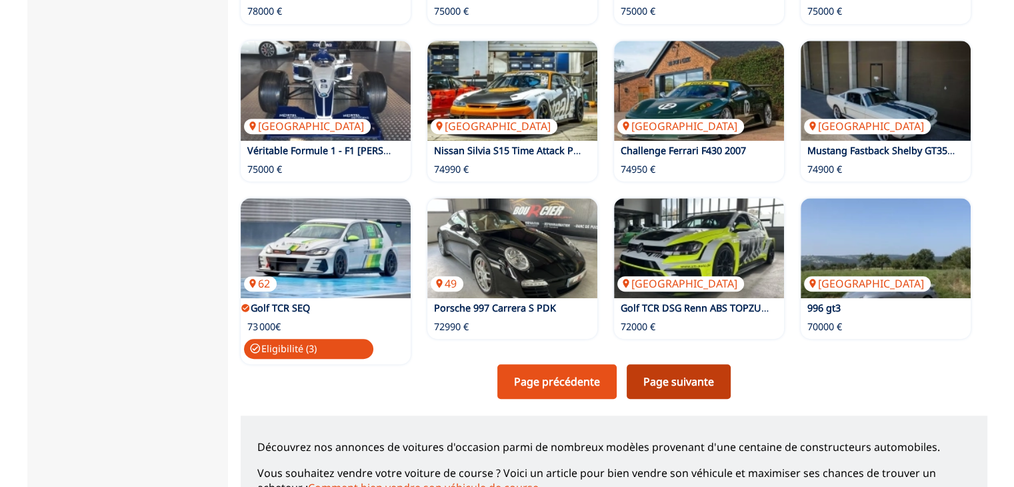
click at [682, 378] on link "Page suivante" at bounding box center [679, 381] width 104 height 35
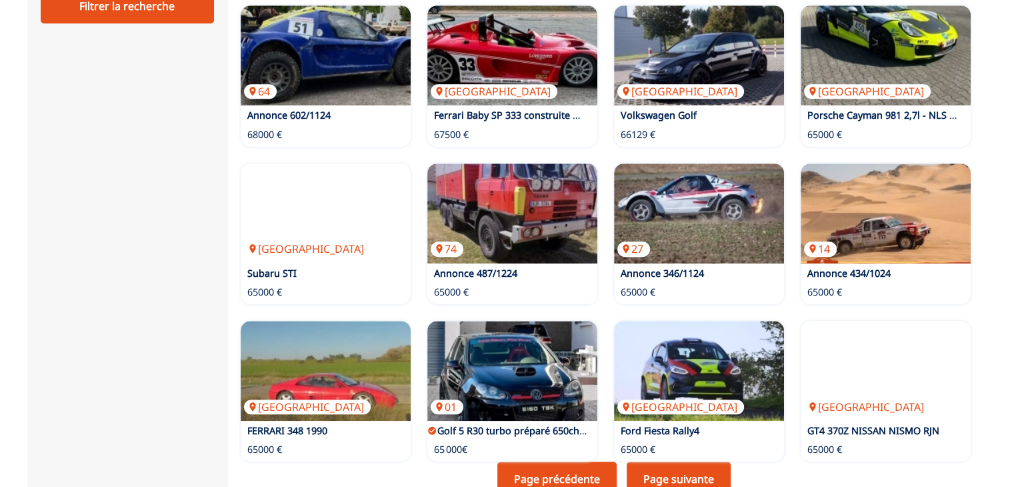
scroll to position [800, 0]
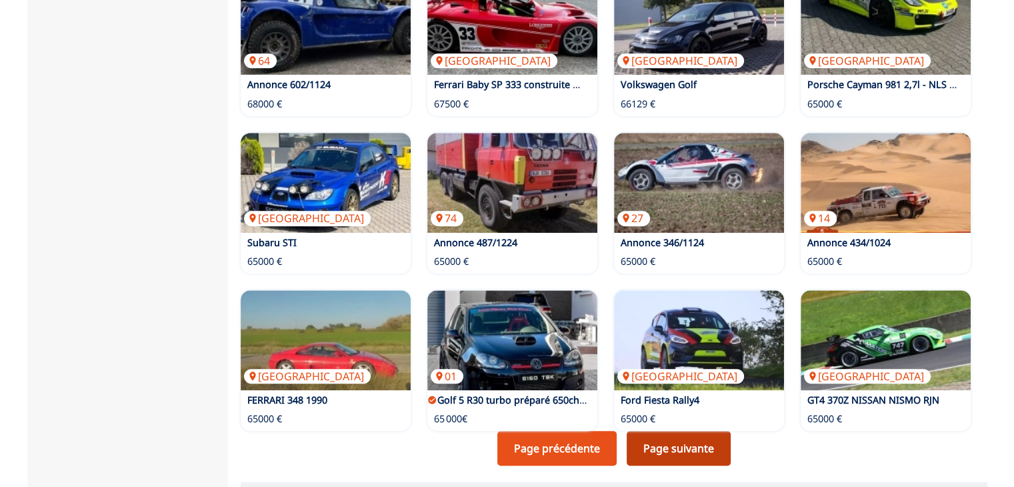
click at [671, 449] on link "Page suivante" at bounding box center [679, 448] width 104 height 35
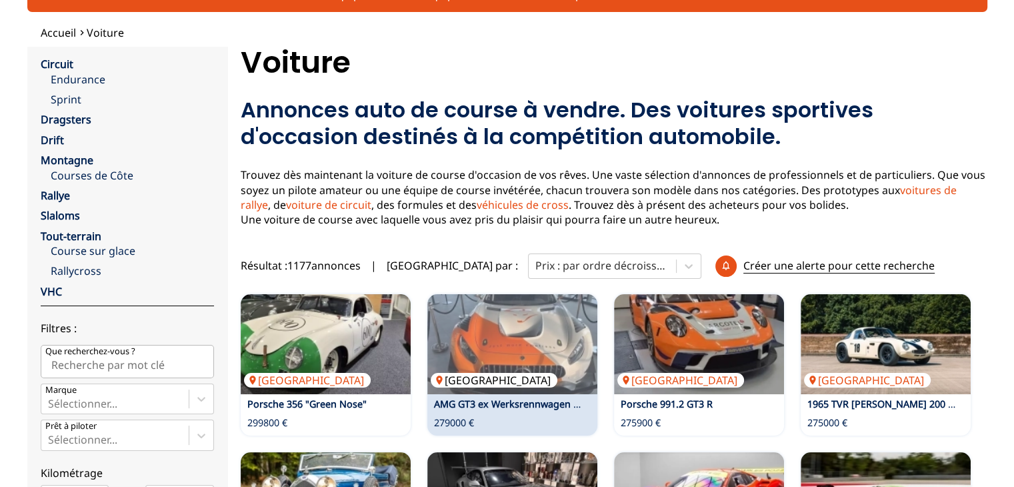
scroll to position [0, 0]
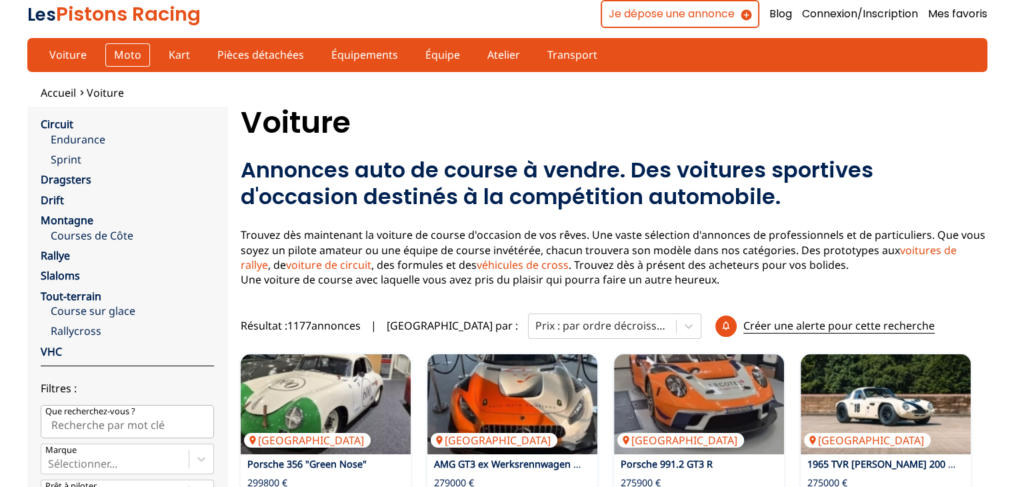
click at [121, 55] on link "Moto" at bounding box center [127, 54] width 45 height 23
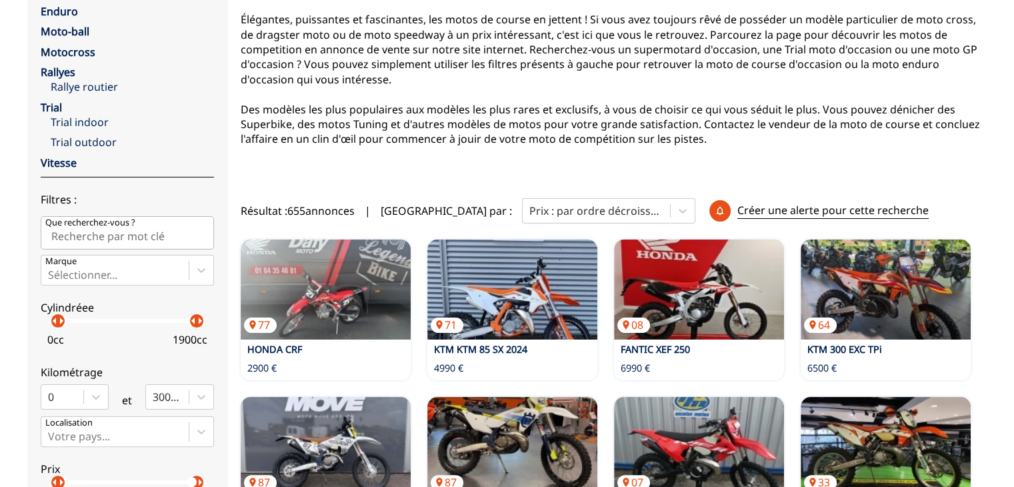
scroll to position [200, 0]
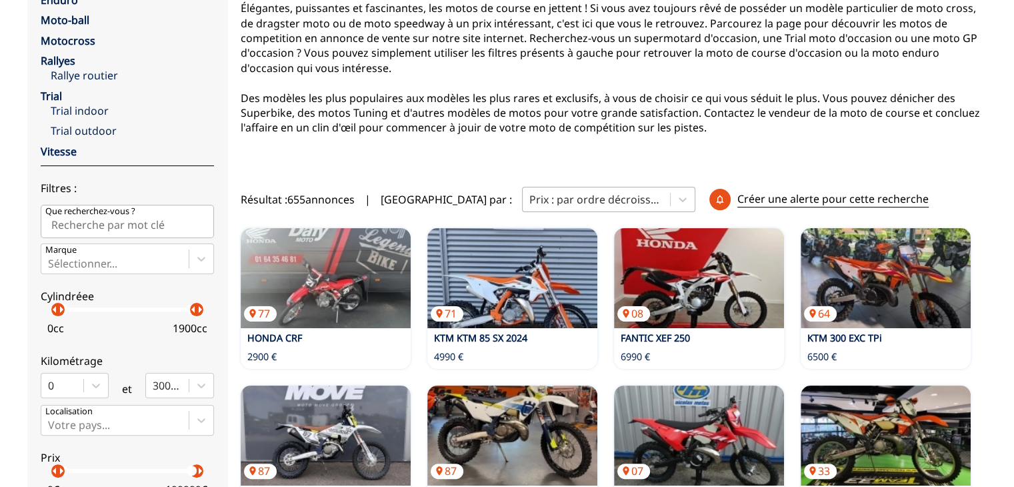
click at [551, 194] on div at bounding box center [596, 199] width 134 height 15
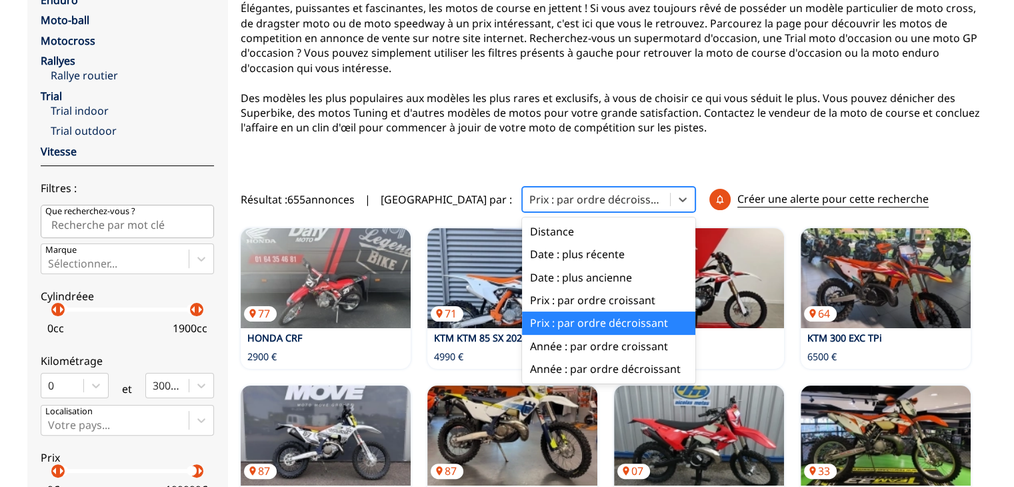
click at [531, 329] on div "Prix : par ordre décroissant" at bounding box center [608, 322] width 173 height 23
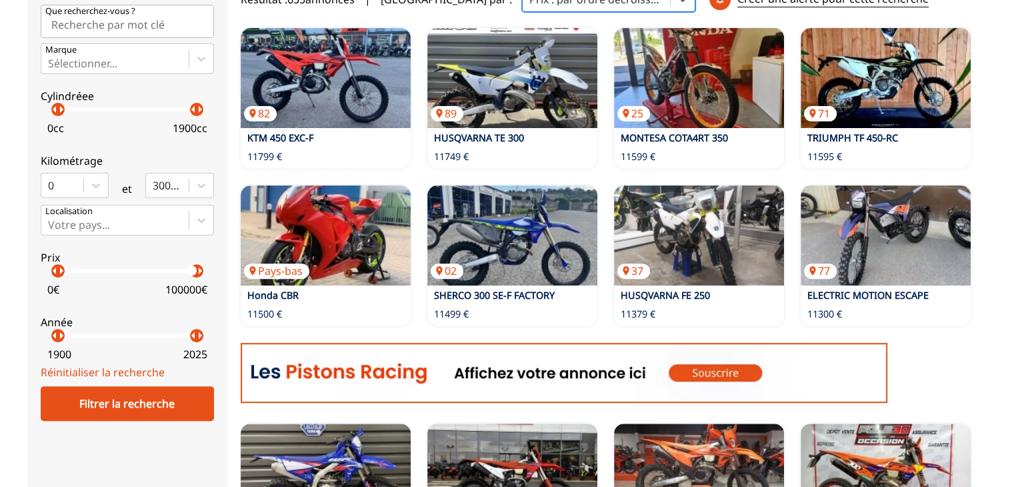
scroll to position [0, 0]
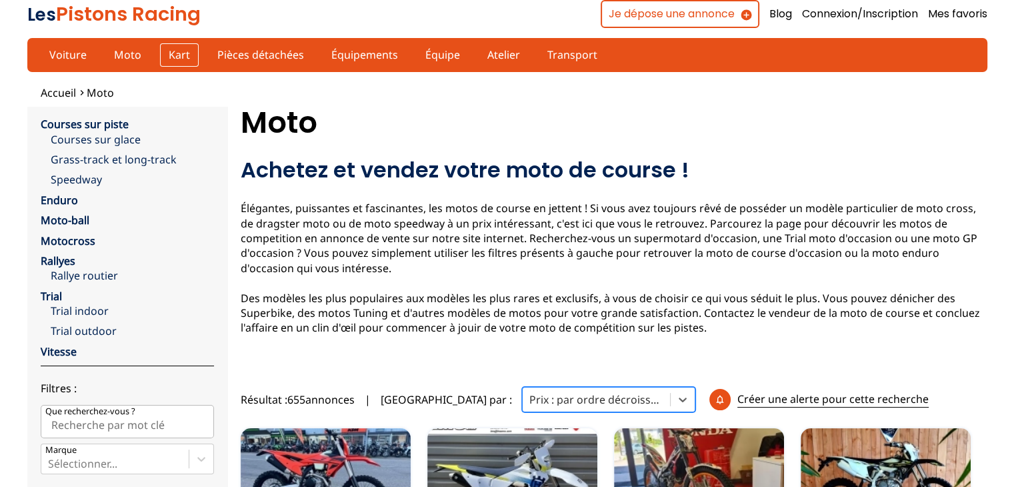
click at [179, 53] on link "Kart" at bounding box center [179, 54] width 39 height 23
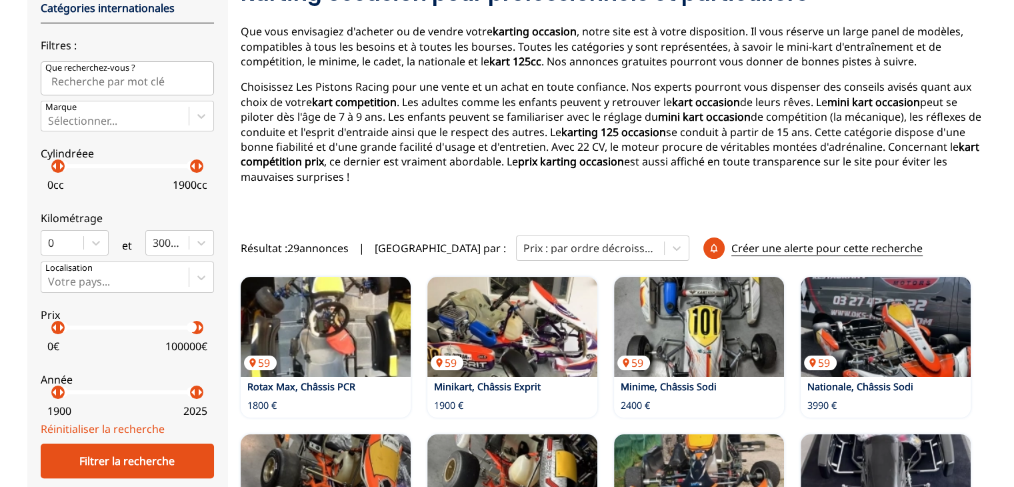
scroll to position [200, 0]
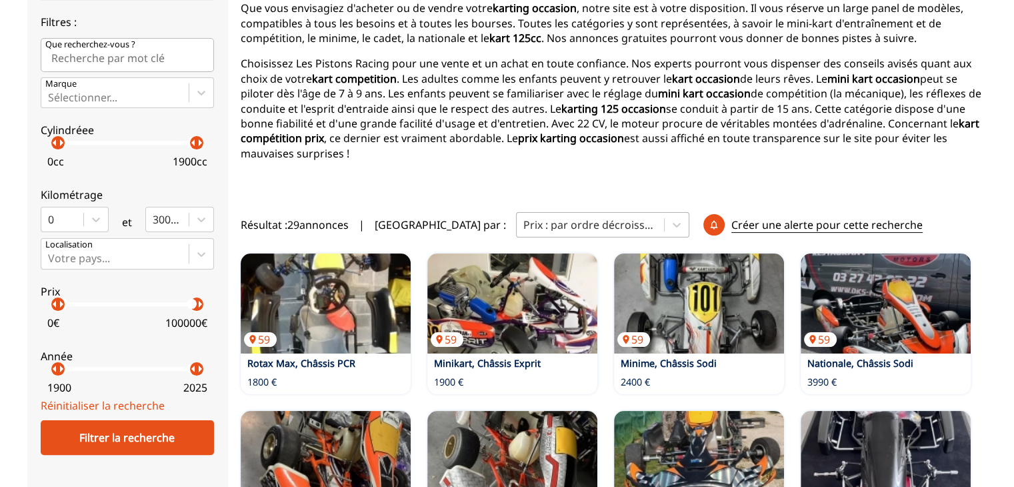
click at [523, 219] on div at bounding box center [590, 224] width 134 height 15
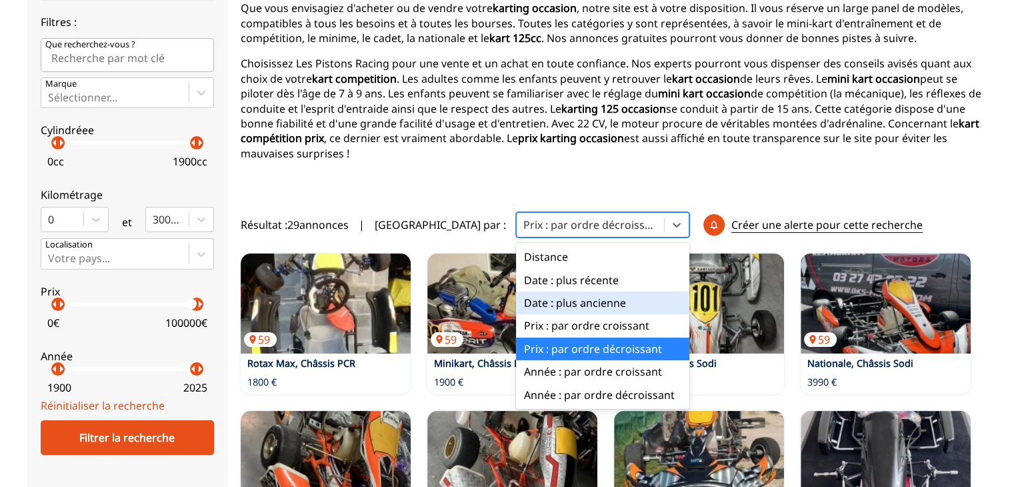
click at [527, 306] on div "Date : plus ancienne" at bounding box center [602, 302] width 173 height 23
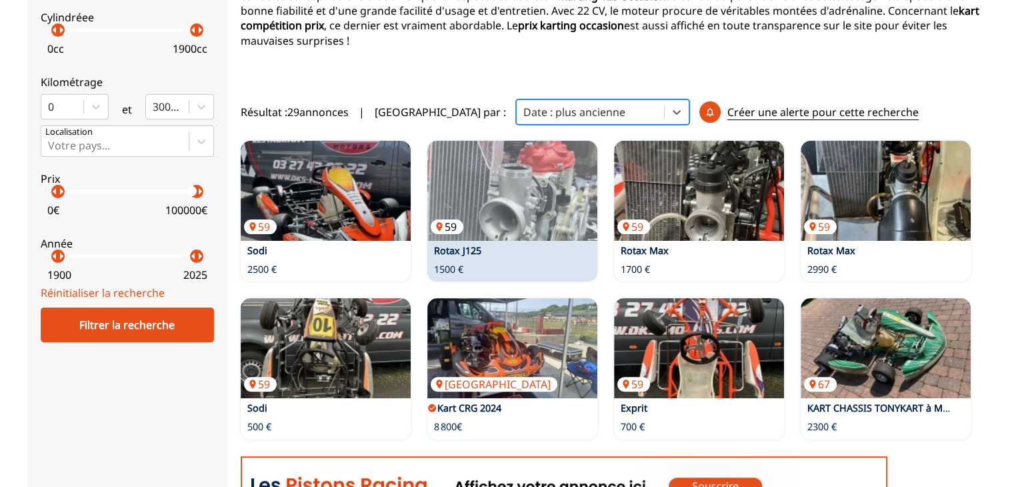
scroll to position [333, 0]
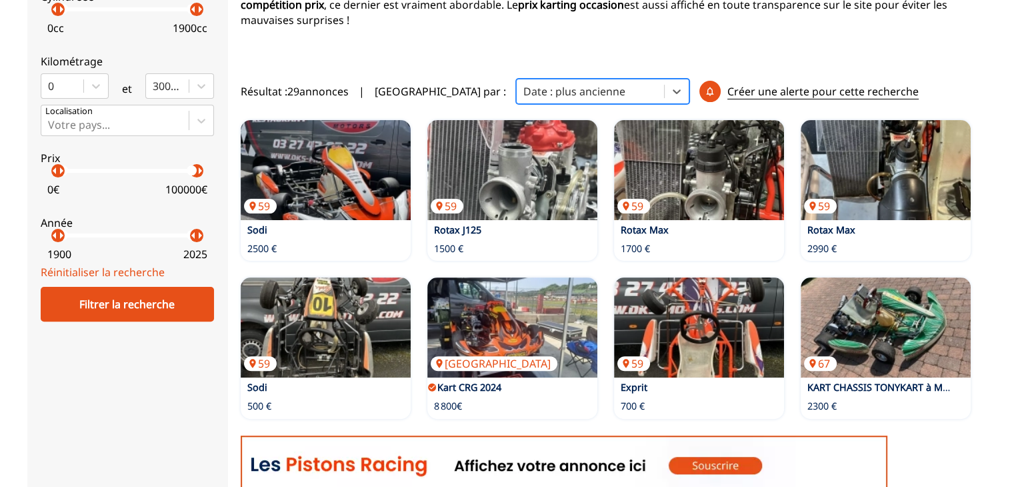
click at [537, 91] on div at bounding box center [590, 91] width 134 height 15
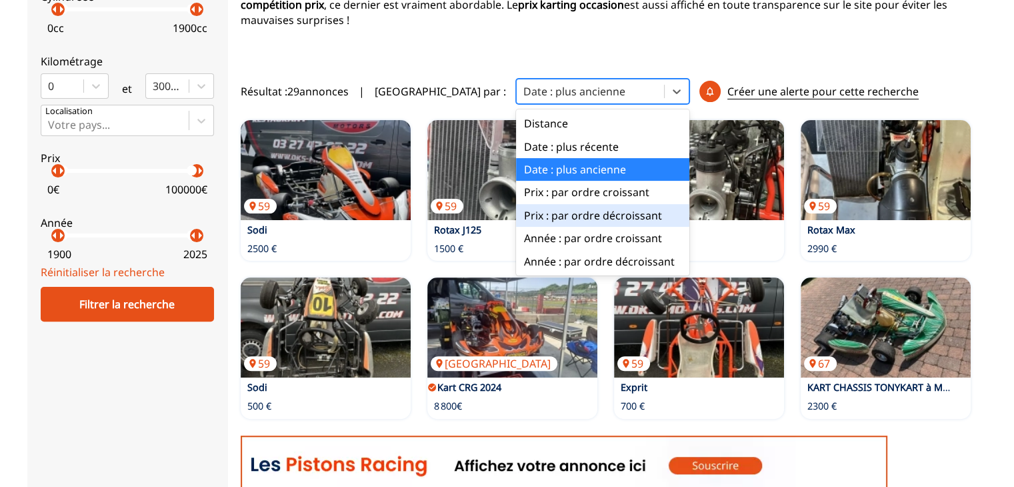
click at [520, 222] on div "Prix : par ordre décroissant" at bounding box center [602, 215] width 173 height 23
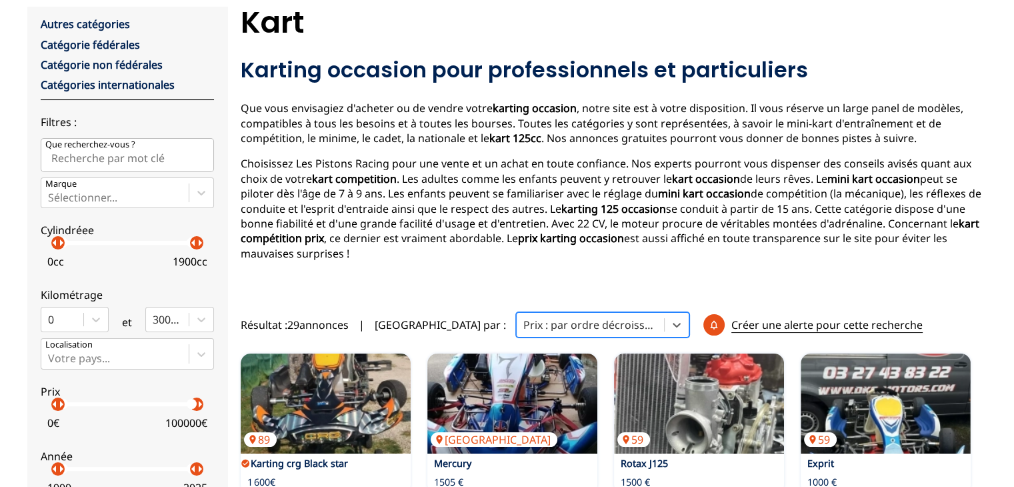
scroll to position [0, 0]
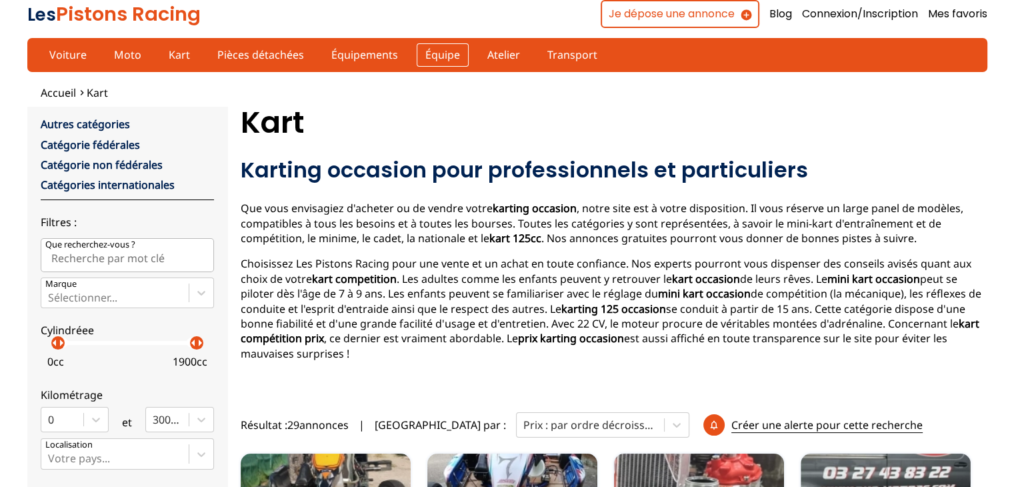
click at [419, 51] on link "Équipe" at bounding box center [443, 54] width 52 height 23
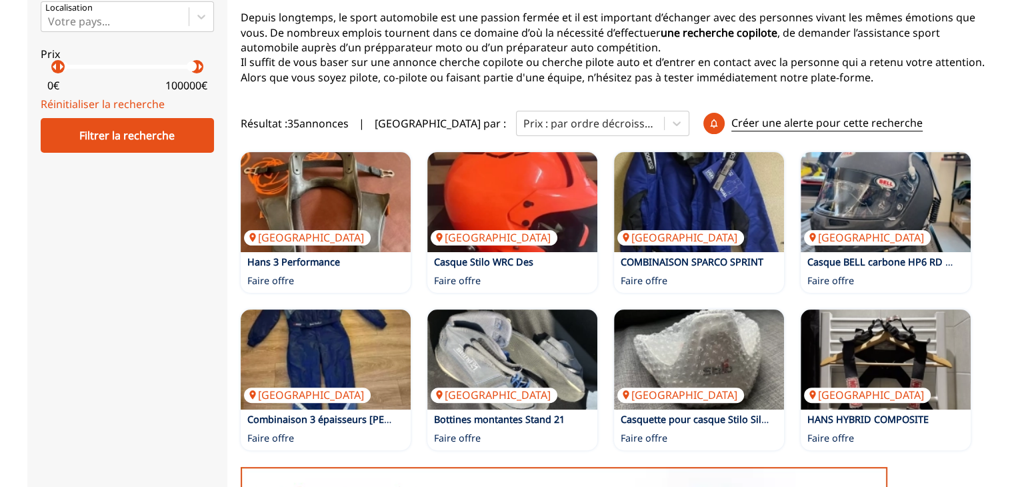
scroll to position [333, 0]
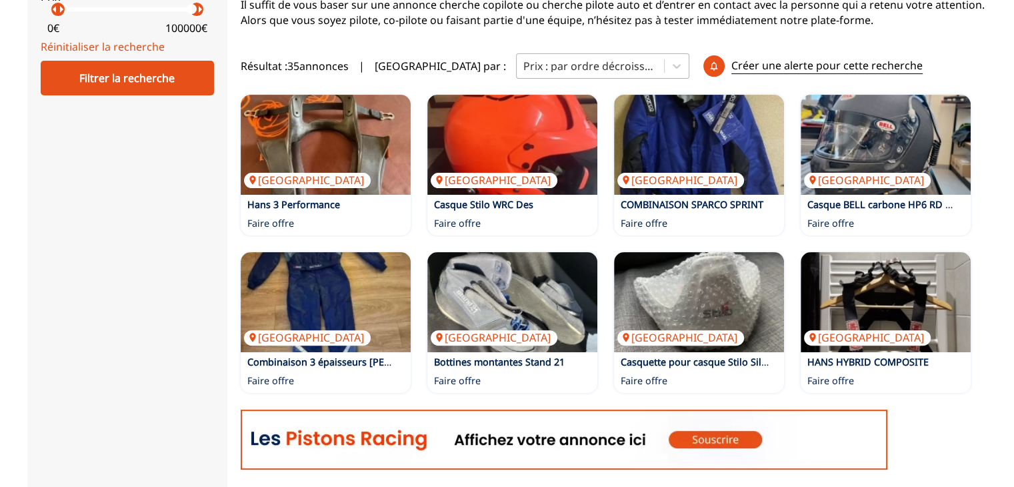
click at [552, 66] on div at bounding box center [590, 66] width 134 height 15
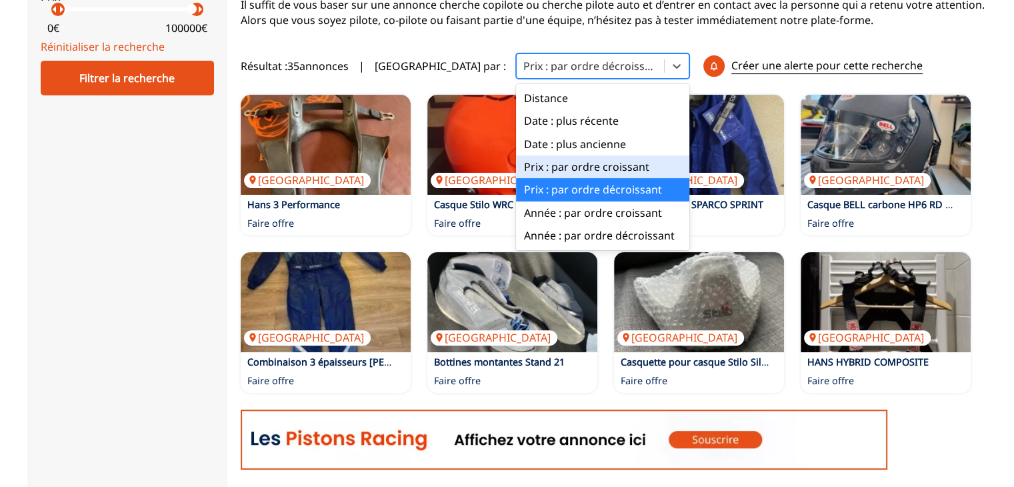
click at [226, 207] on div "close Pilote Copilote Tente et barnum Accessoire assistance Filtres : Que reche…" at bounding box center [127, 345] width 200 height 1144
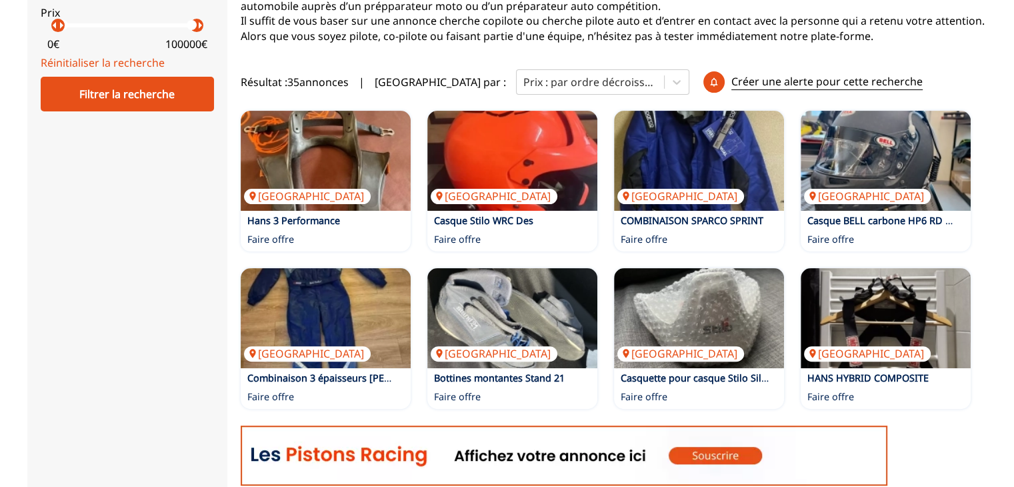
scroll to position [0, 0]
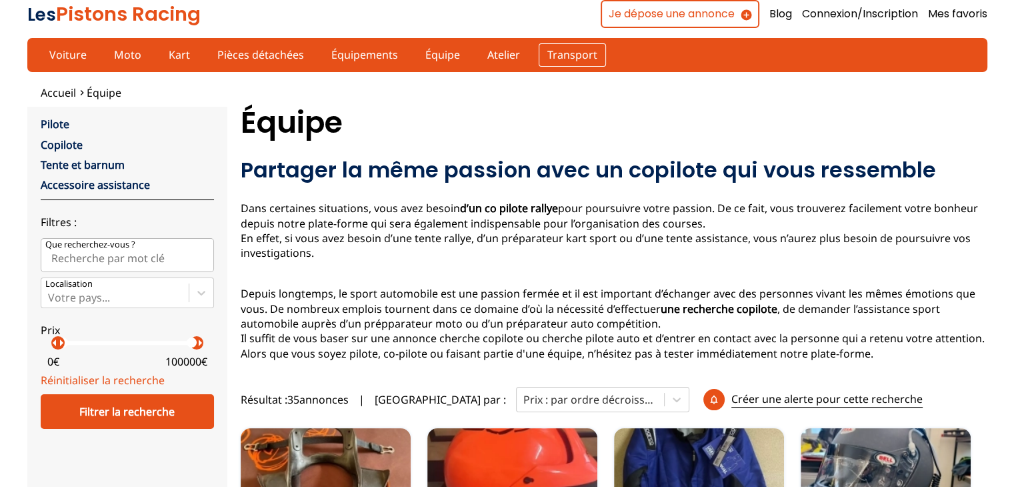
click at [545, 53] on link "Transport" at bounding box center [572, 54] width 67 height 23
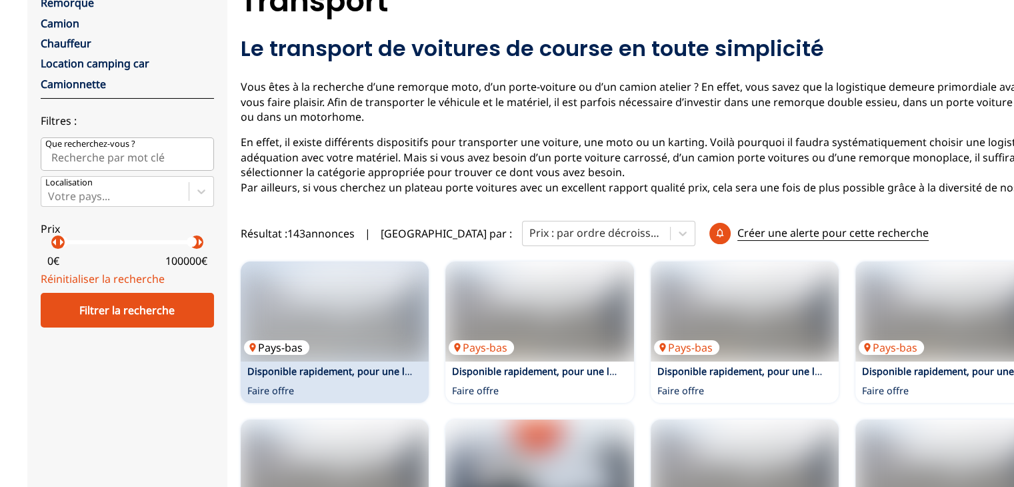
scroll to position [200, 0]
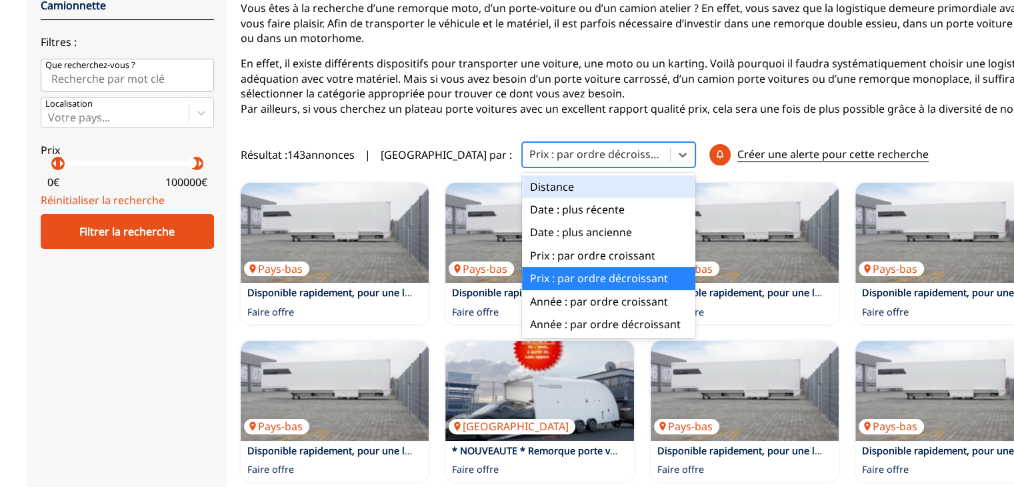
click at [529, 152] on div at bounding box center [596, 154] width 134 height 15
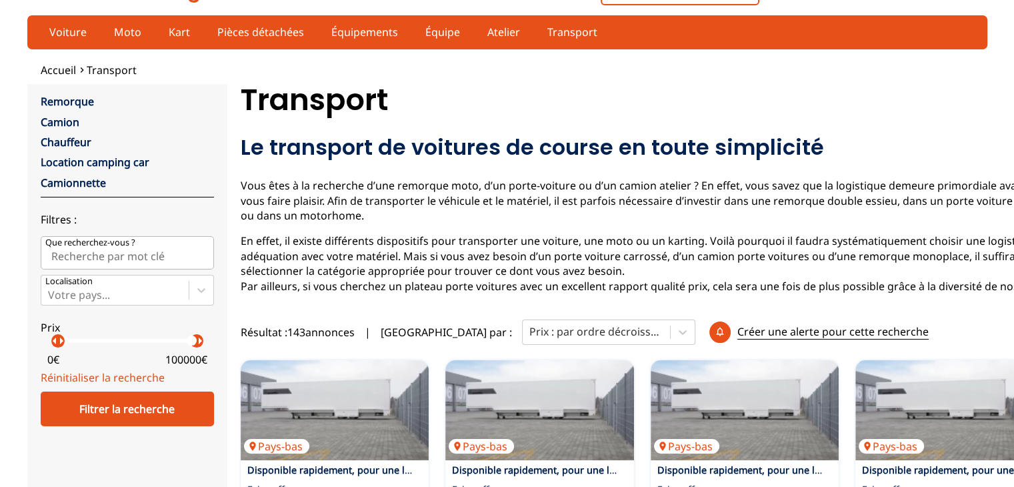
scroll to position [0, 0]
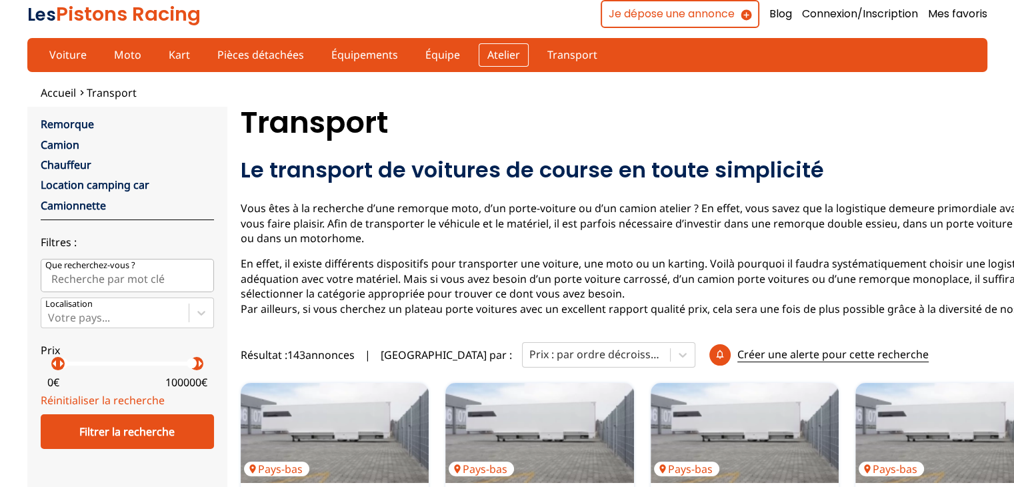
click at [491, 49] on link "Atelier" at bounding box center [504, 54] width 50 height 23
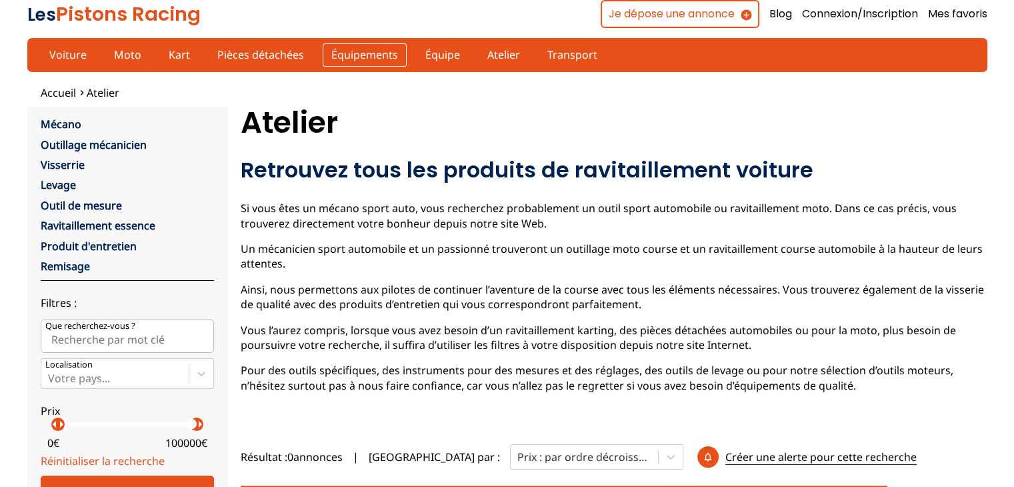
click at [373, 53] on link "Équipements" at bounding box center [365, 54] width 84 height 23
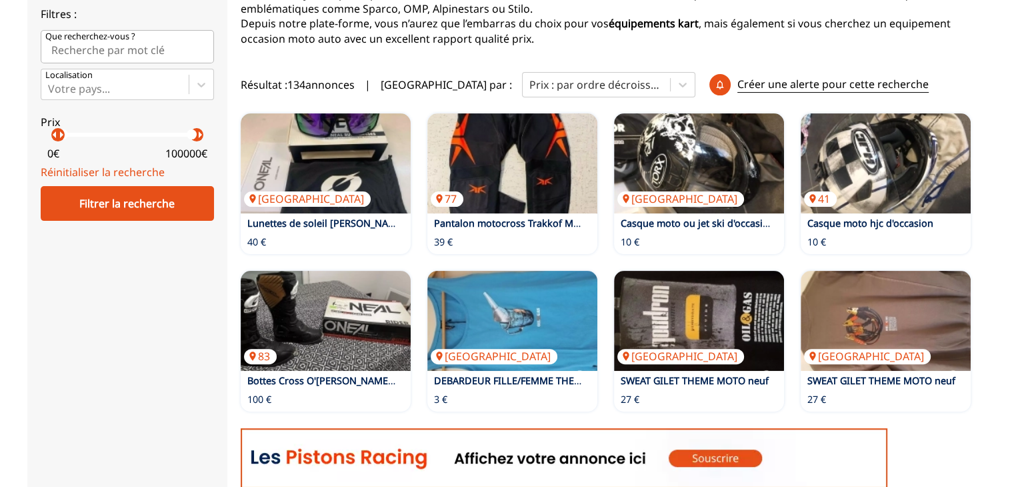
scroll to position [200, 0]
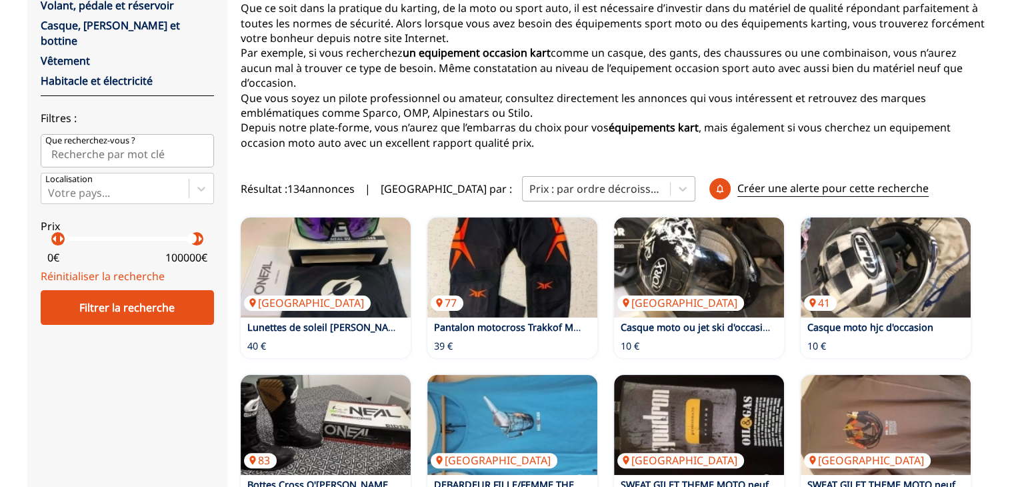
click at [529, 182] on div at bounding box center [596, 188] width 134 height 15
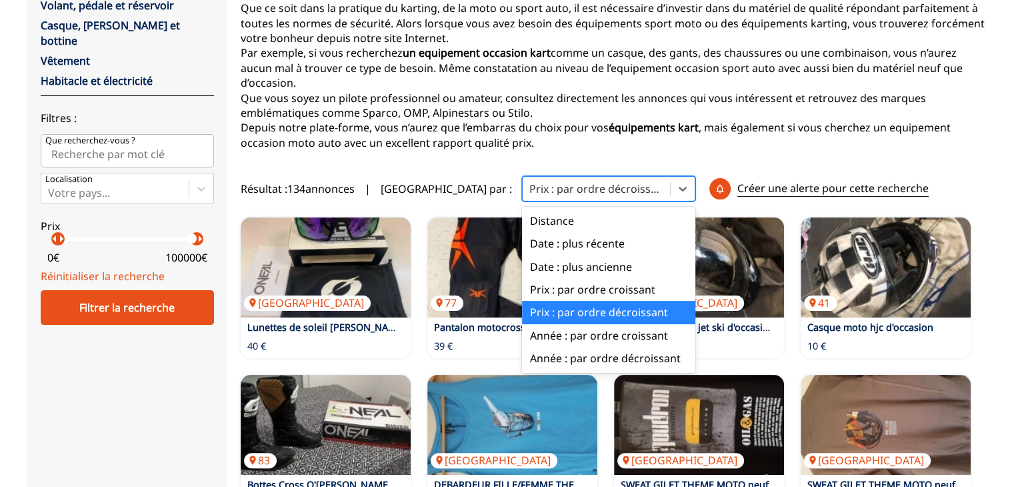
click at [522, 317] on div "Prix : par ordre décroissant" at bounding box center [608, 312] width 173 height 23
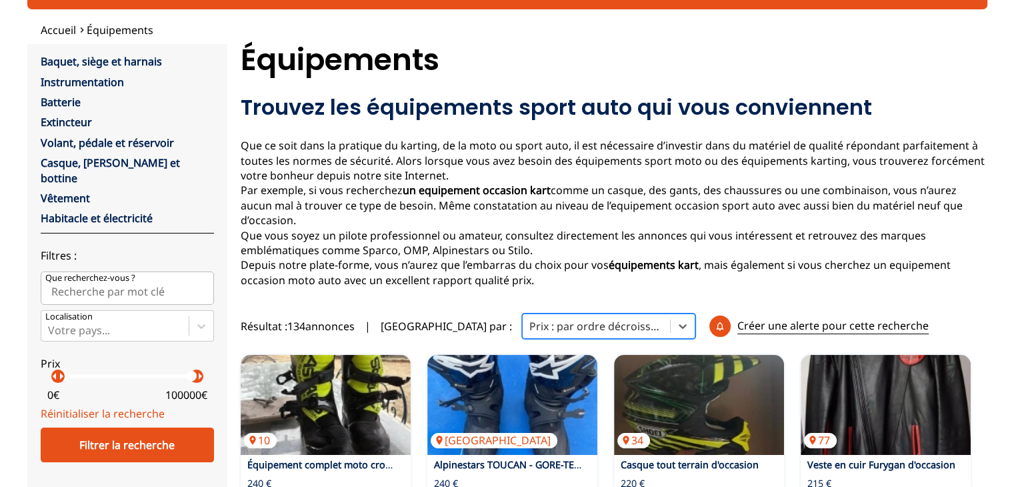
scroll to position [0, 0]
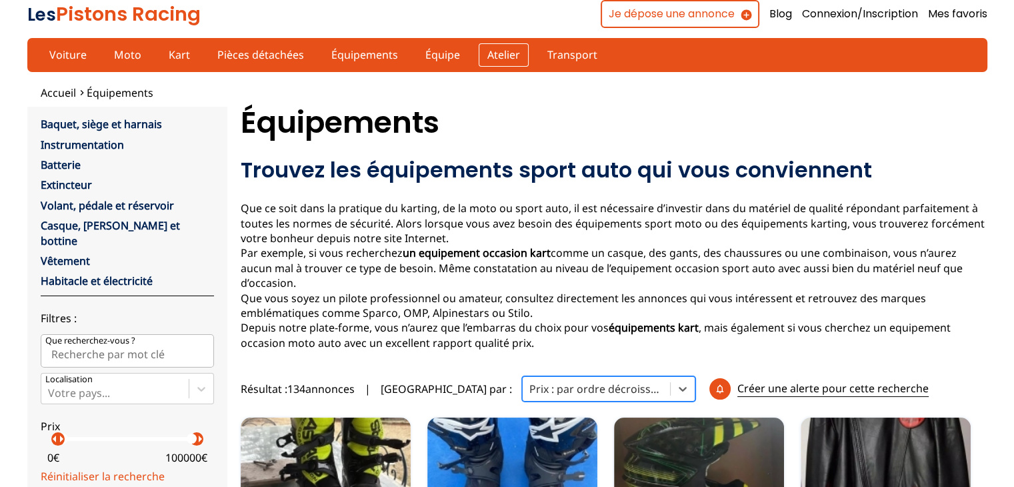
click at [502, 57] on link "Atelier" at bounding box center [504, 54] width 50 height 23
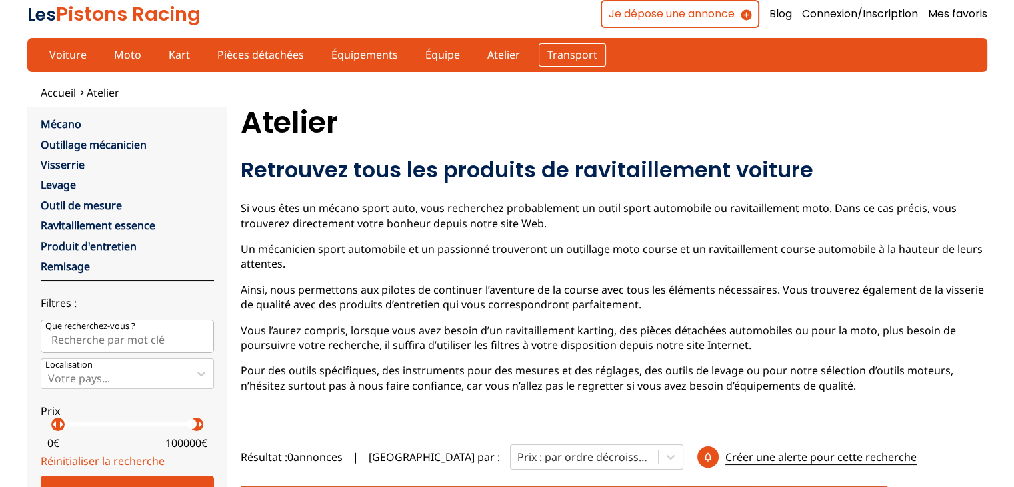
click at [552, 53] on link "Transport" at bounding box center [572, 54] width 67 height 23
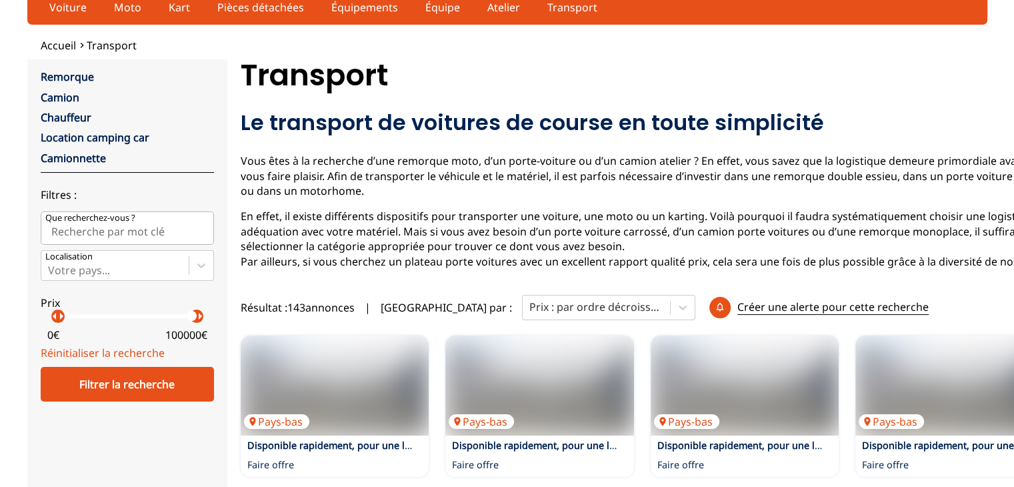
scroll to position [267, 0]
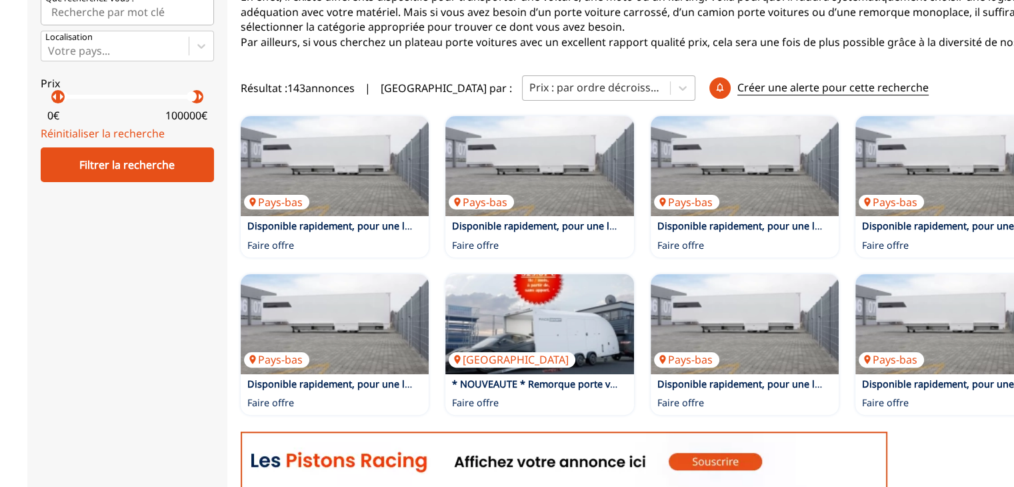
click at [529, 80] on div at bounding box center [596, 87] width 134 height 15
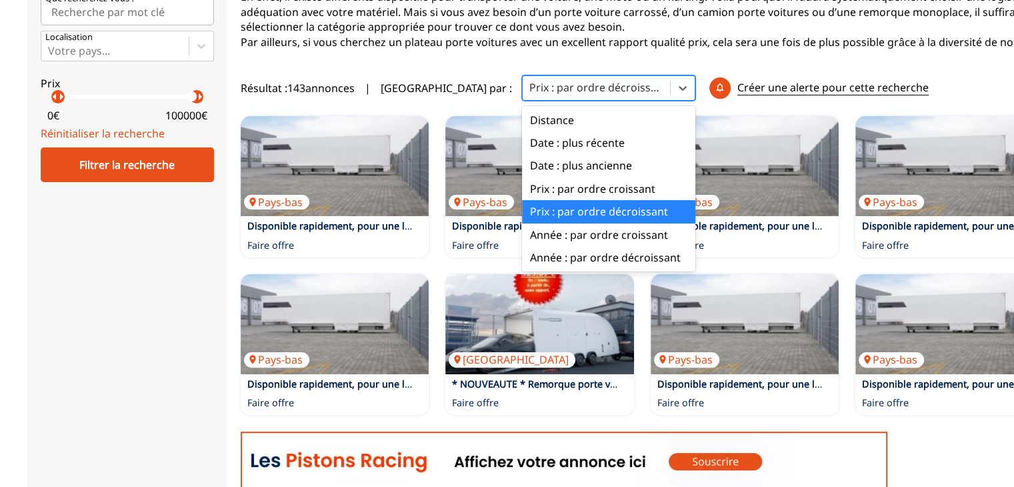
click at [522, 204] on div "Prix : par ordre décroissant" at bounding box center [608, 211] width 173 height 23
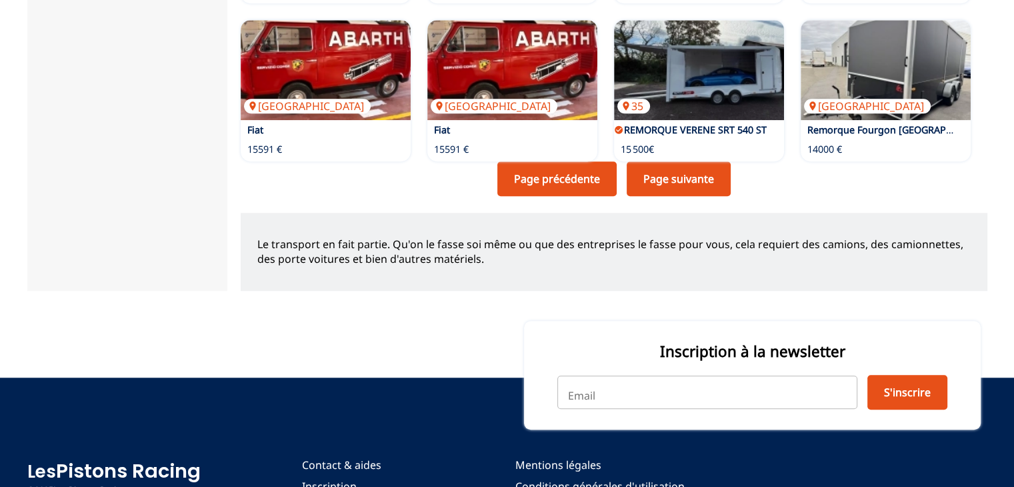
scroll to position [1133, 0]
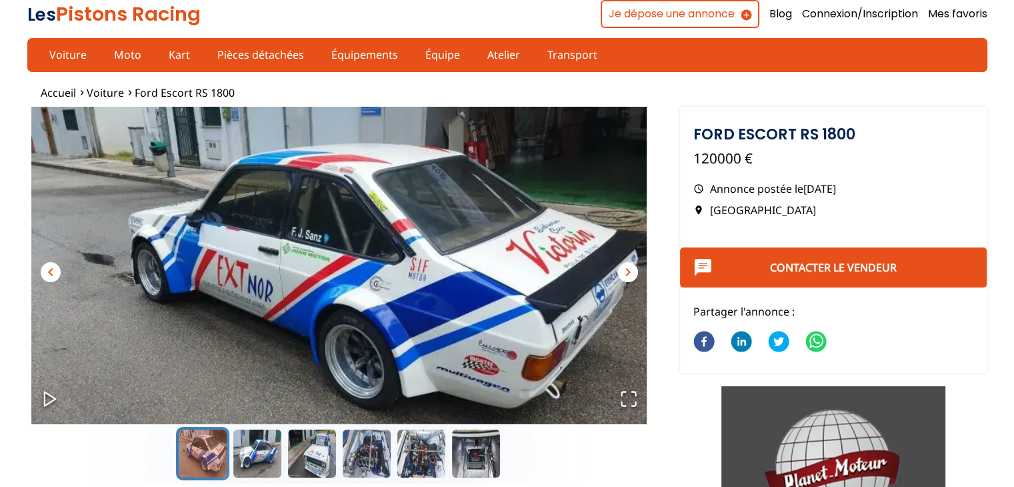
scroll to position [67, 0]
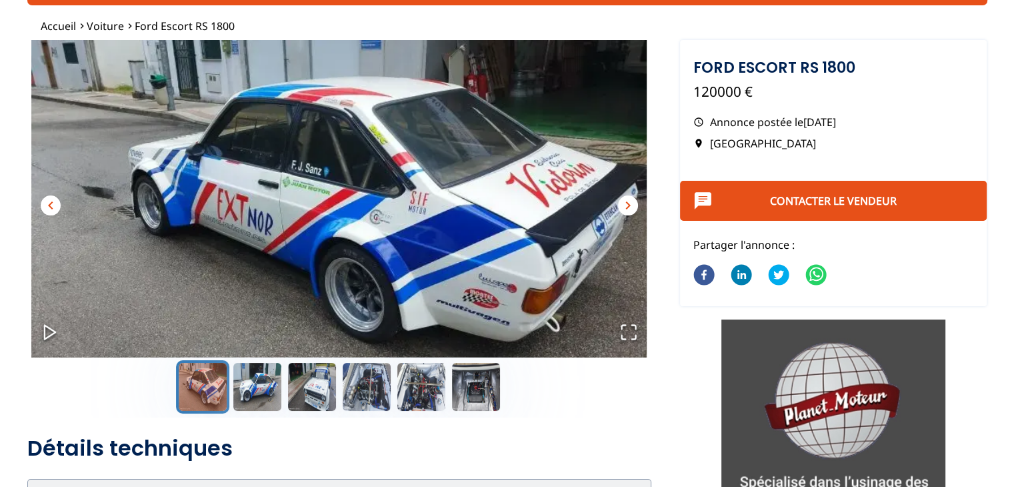
click at [621, 203] on span "chevron_right" at bounding box center [628, 205] width 16 height 16
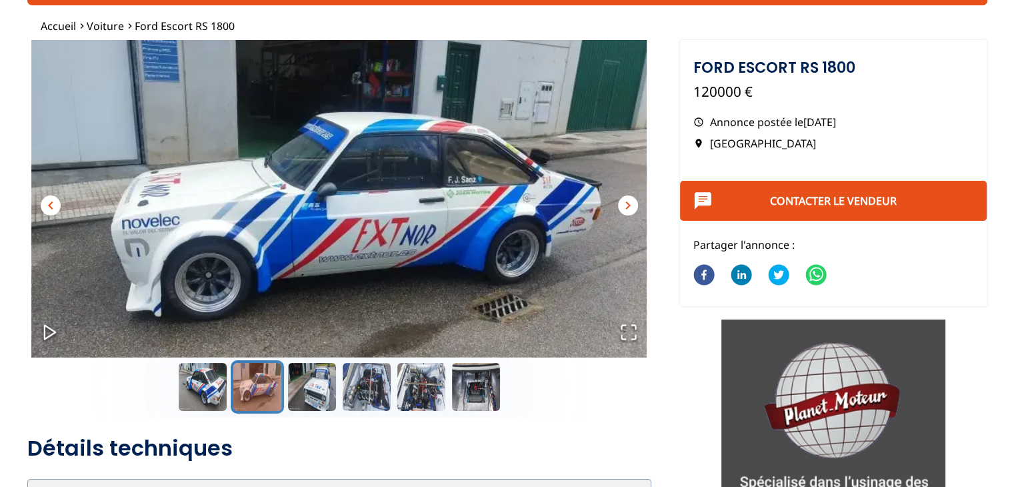
click at [621, 203] on span "chevron_right" at bounding box center [628, 205] width 16 height 16
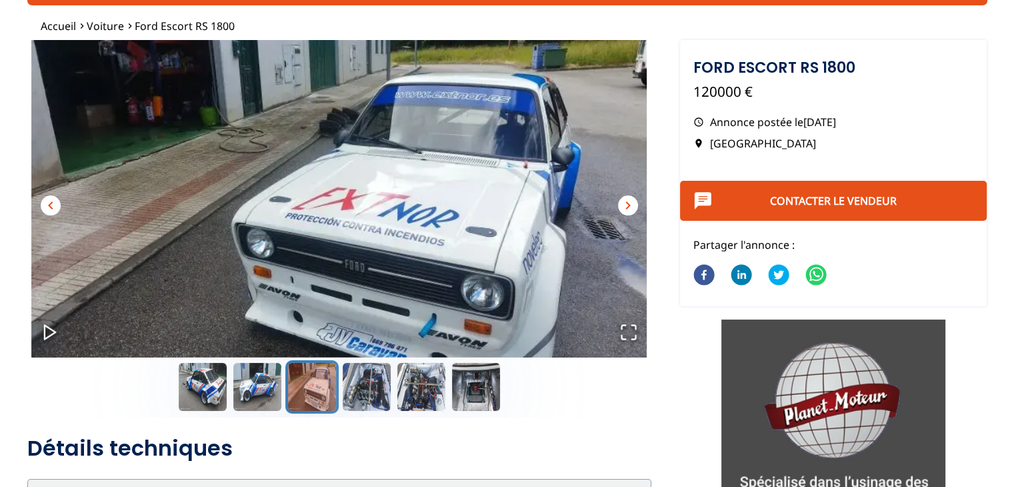
click at [621, 203] on span "chevron_right" at bounding box center [628, 205] width 16 height 16
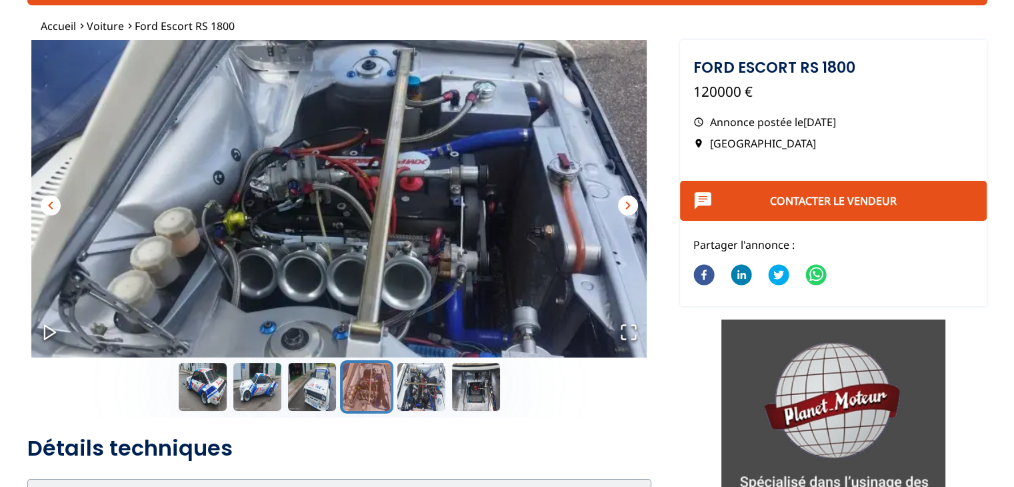
click at [621, 203] on span "chevron_right" at bounding box center [628, 205] width 16 height 16
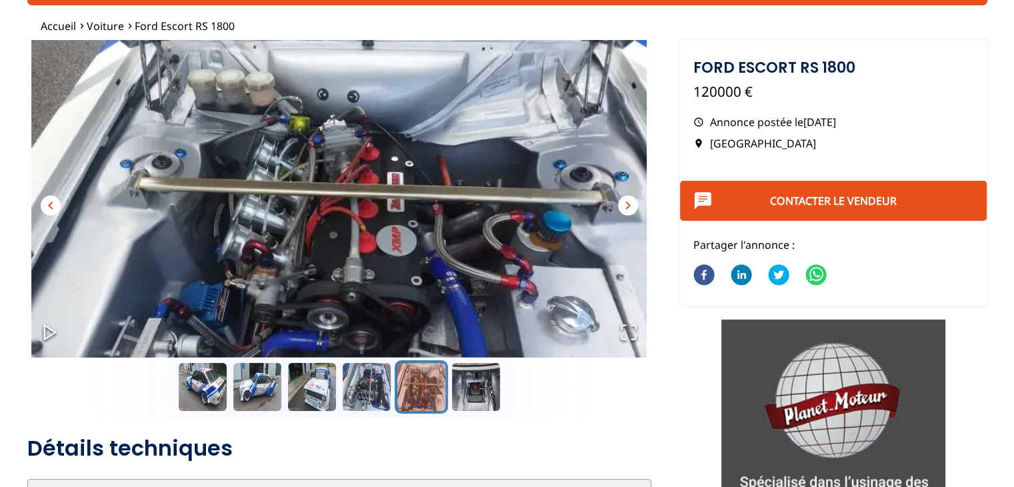
click at [621, 203] on span "chevron_right" at bounding box center [628, 205] width 16 height 16
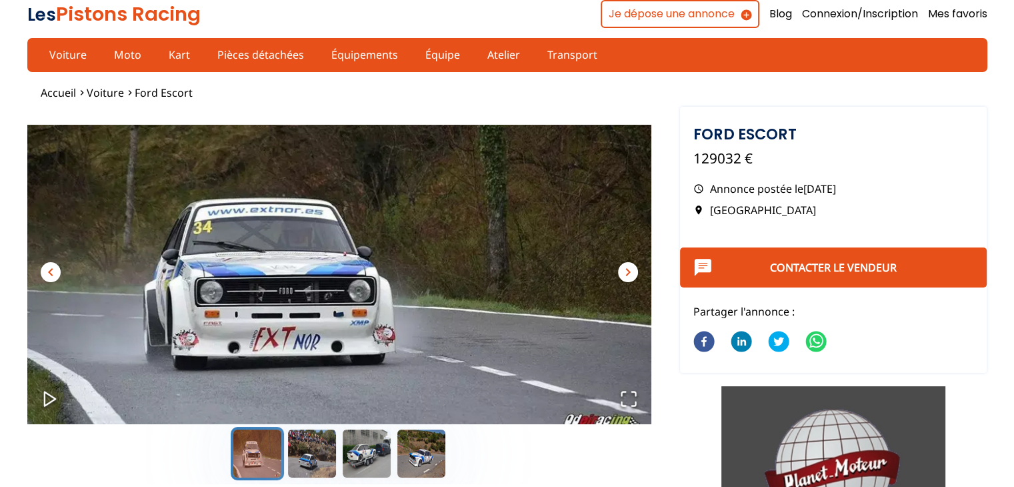
click at [629, 267] on span "chevron_right" at bounding box center [628, 272] width 16 height 16
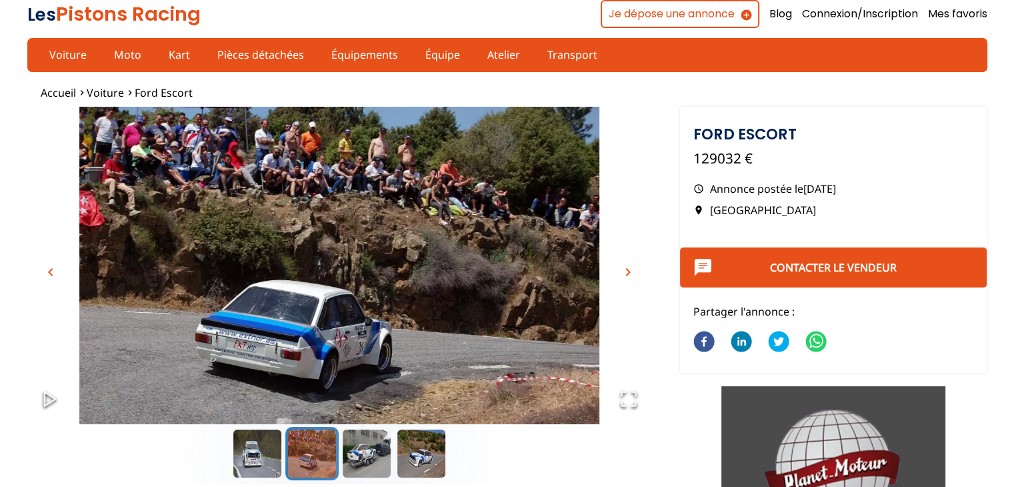
click at [629, 267] on span "chevron_right" at bounding box center [628, 272] width 16 height 16
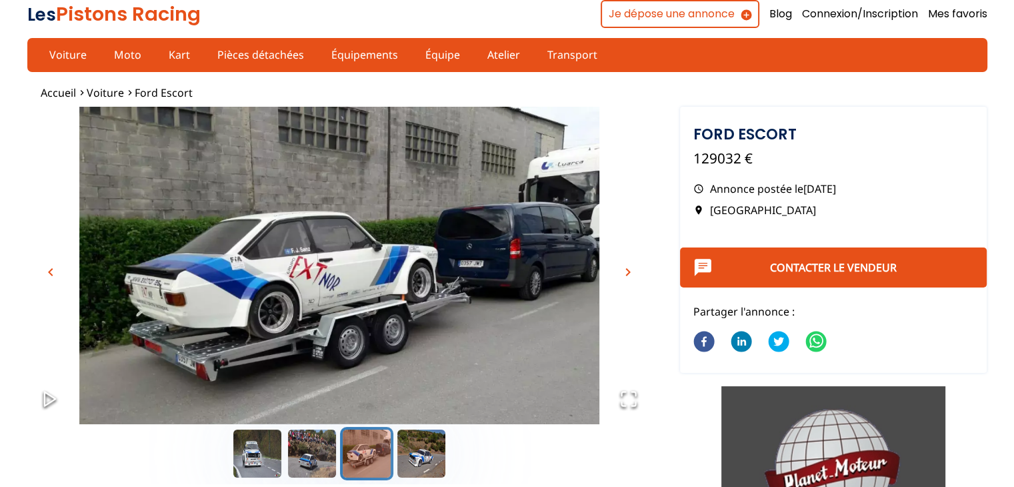
click at [629, 267] on span "chevron_right" at bounding box center [628, 272] width 16 height 16
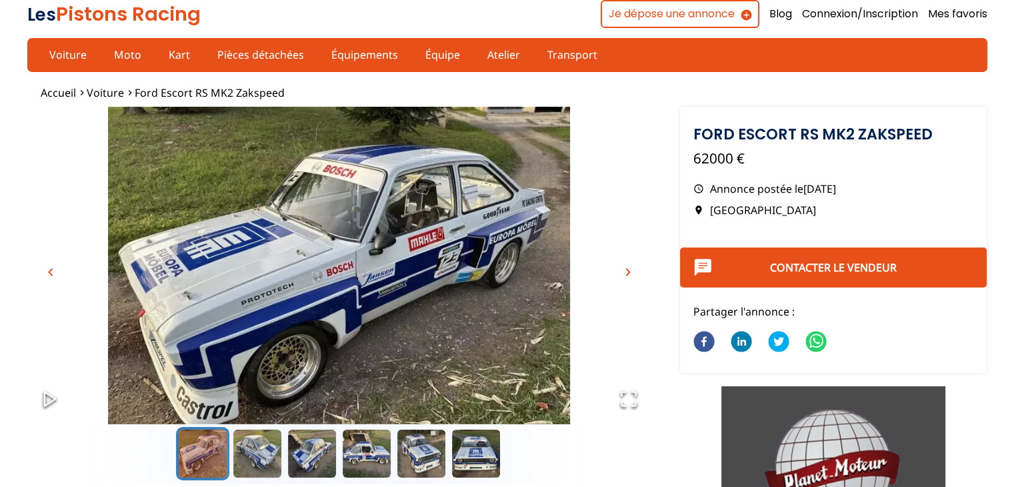
click at [631, 266] on span "chevron_right" at bounding box center [628, 272] width 16 height 16
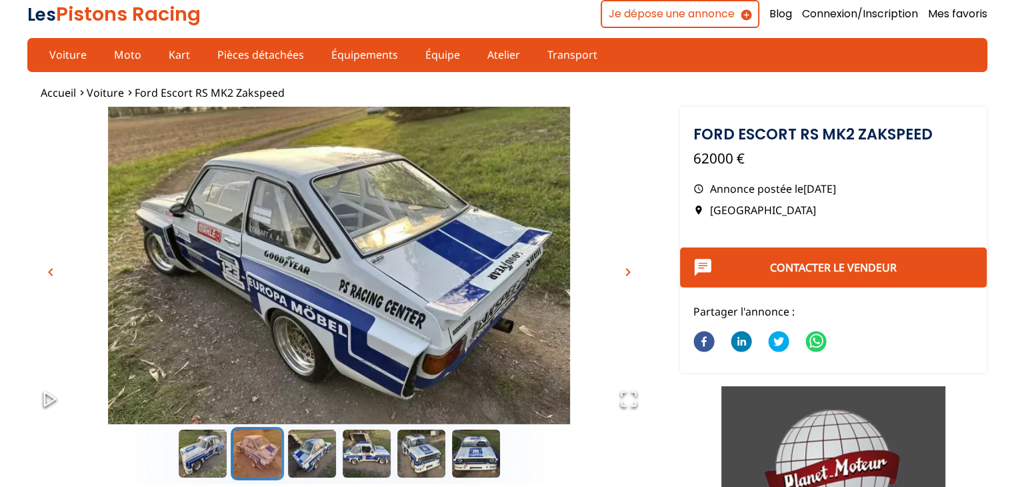
click at [631, 266] on span "chevron_right" at bounding box center [628, 272] width 16 height 16
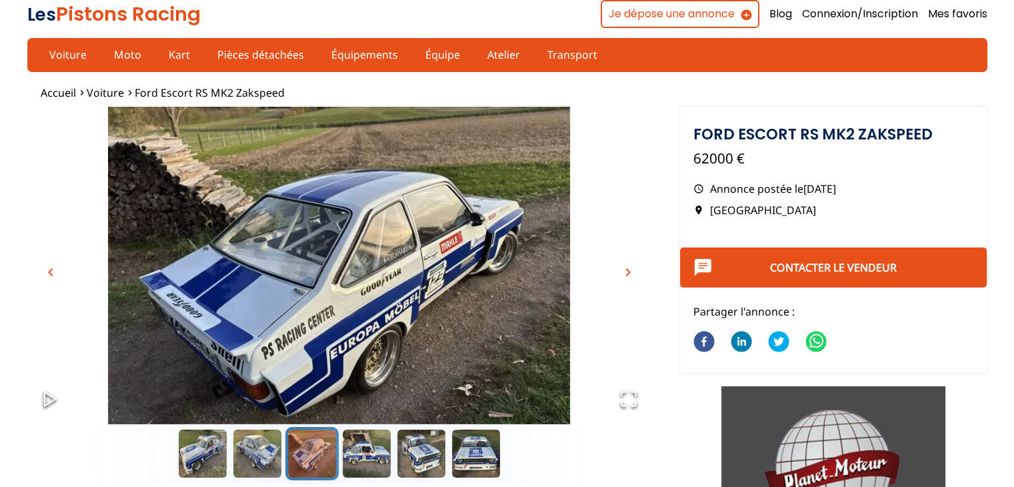
click at [631, 266] on span "chevron_right" at bounding box center [628, 272] width 16 height 16
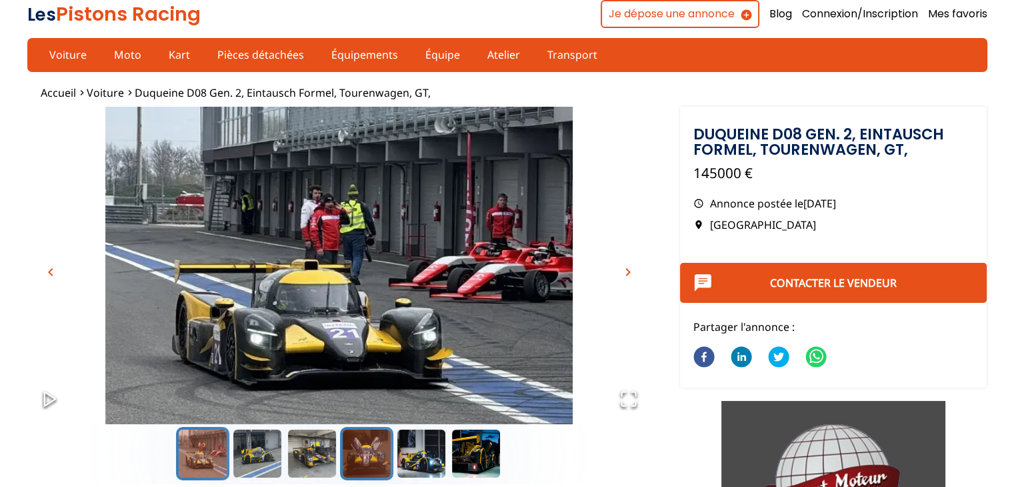
click at [371, 468] on button "Go to Slide 4" at bounding box center [366, 453] width 53 height 53
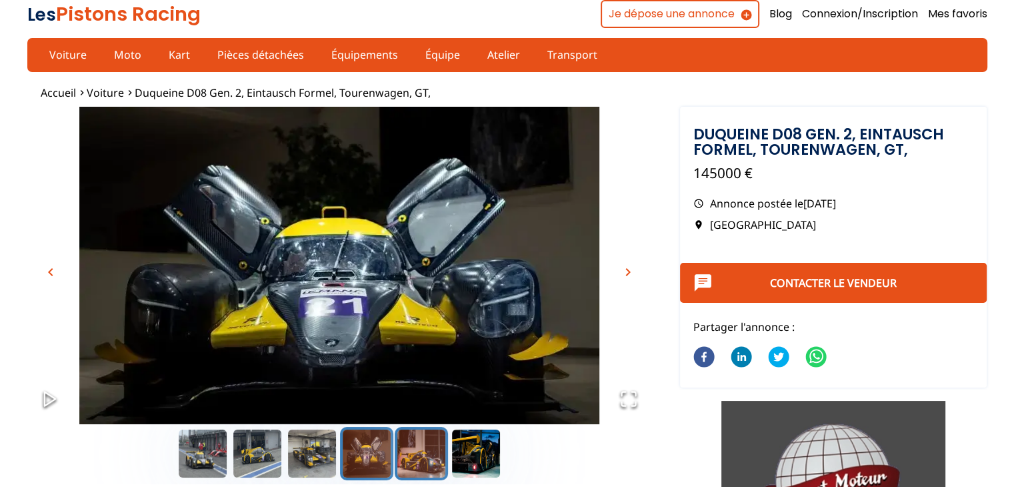
click at [411, 451] on button "Go to Slide 5" at bounding box center [421, 453] width 53 height 53
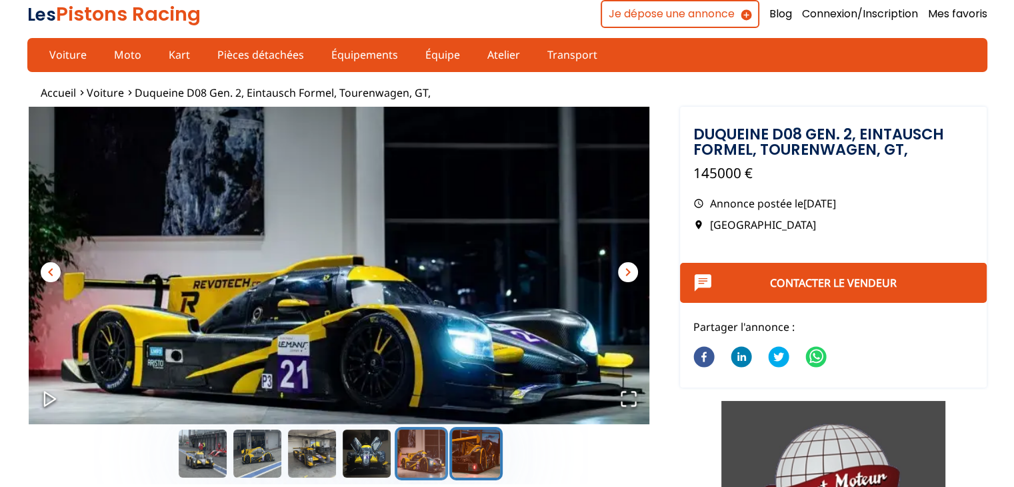
click at [451, 451] on button "Go to Slide 6" at bounding box center [475, 453] width 53 height 53
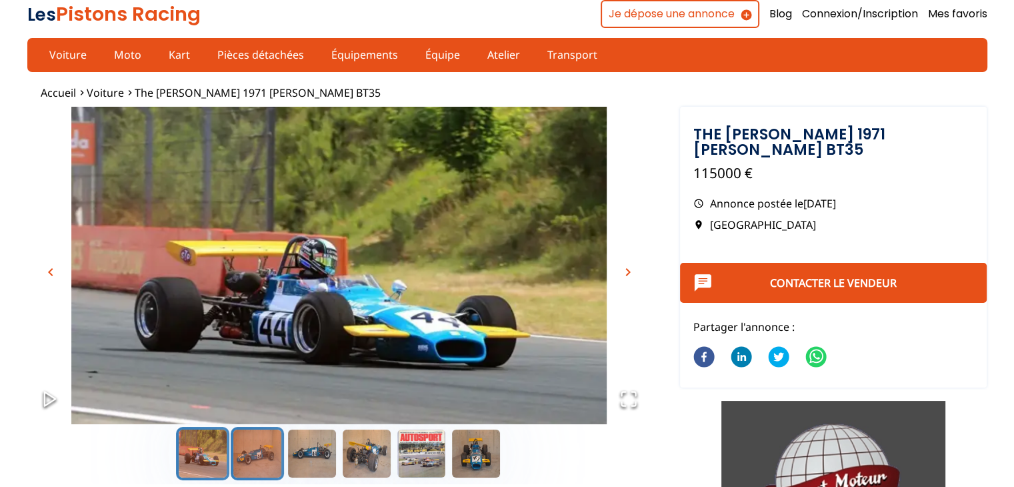
click at [261, 459] on button "Go to Slide 2" at bounding box center [257, 453] width 53 height 53
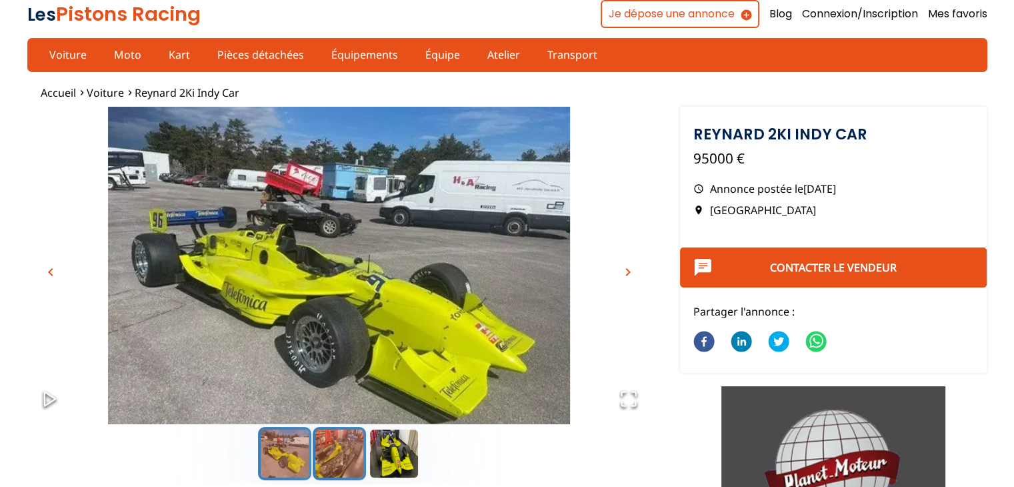
click at [335, 462] on button "Go to Slide 2" at bounding box center [339, 453] width 53 height 53
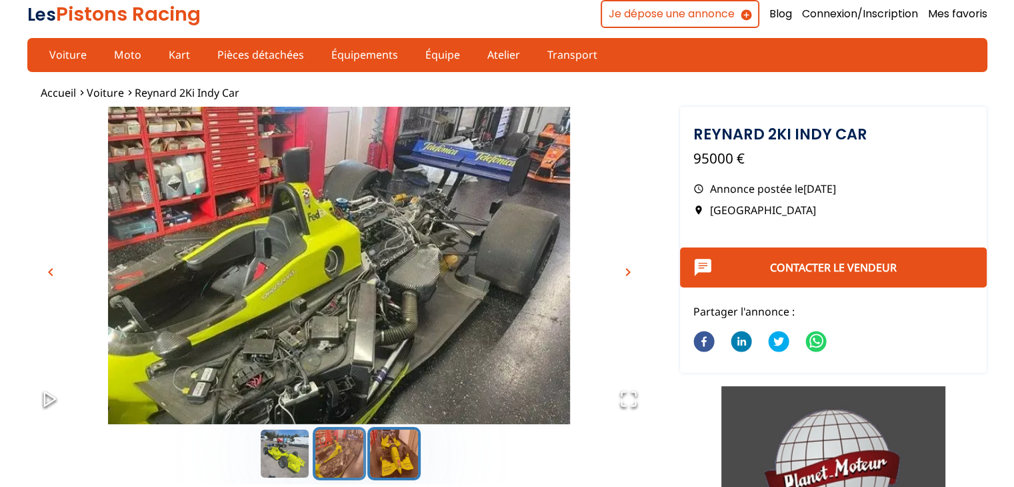
click at [403, 443] on button "Go to Slide 3" at bounding box center [393, 453] width 53 height 53
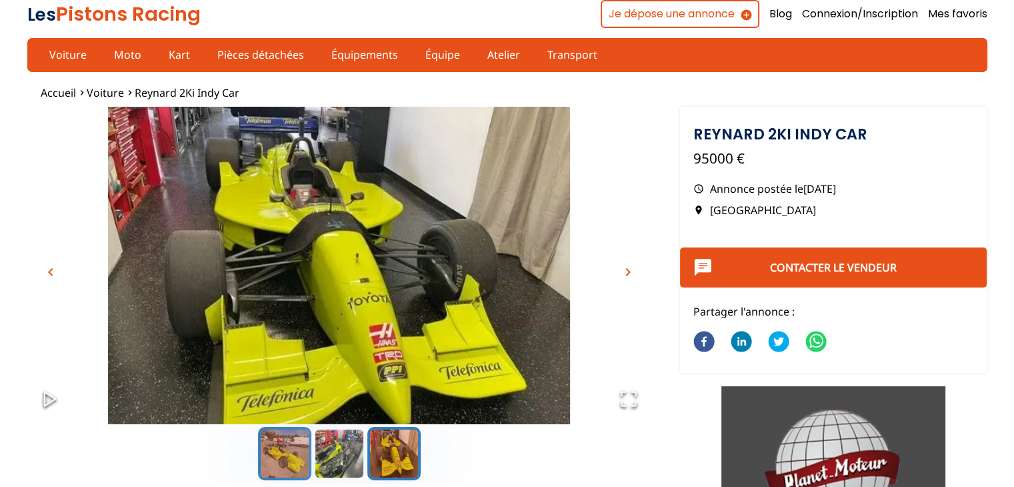
click at [287, 444] on button "Go to Slide 1" at bounding box center [284, 453] width 53 height 53
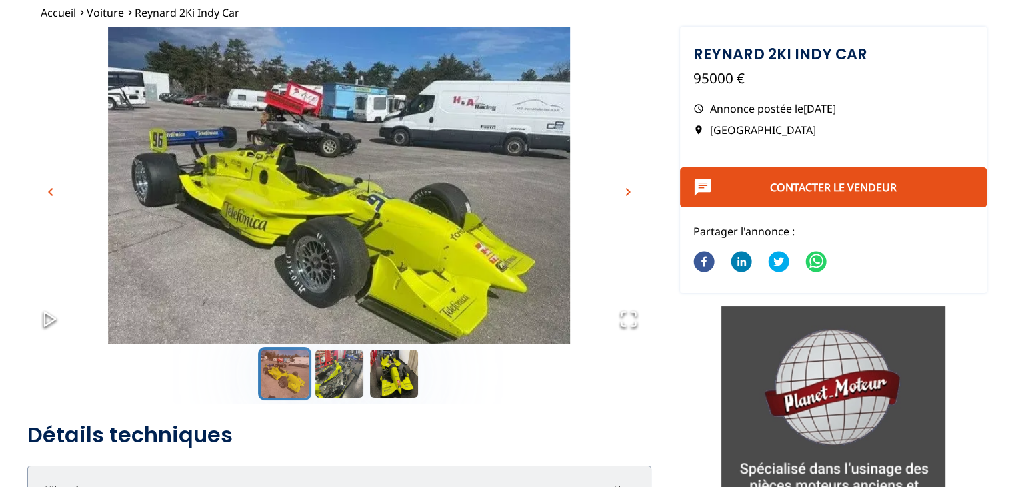
scroll to position [67, 0]
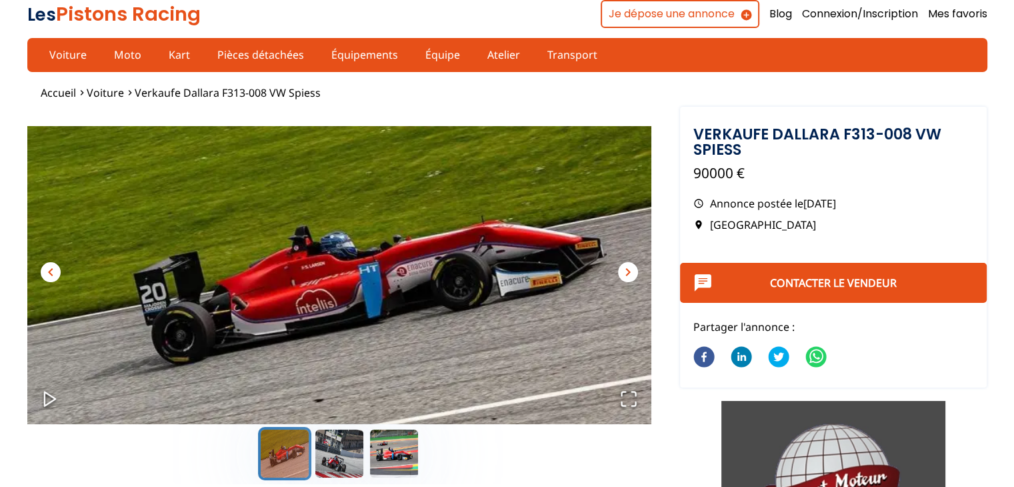
click at [631, 273] on span "chevron_right" at bounding box center [628, 272] width 16 height 16
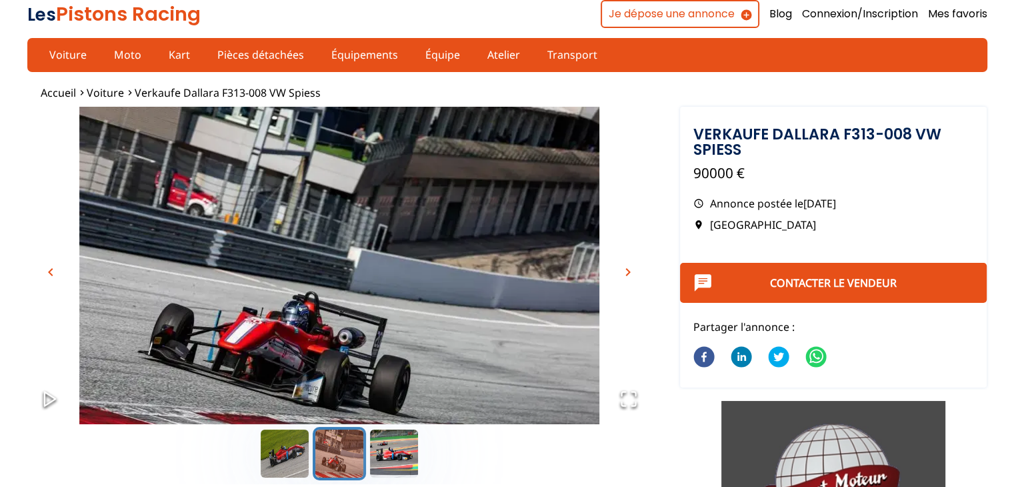
click at [631, 273] on span "chevron_right" at bounding box center [628, 272] width 16 height 16
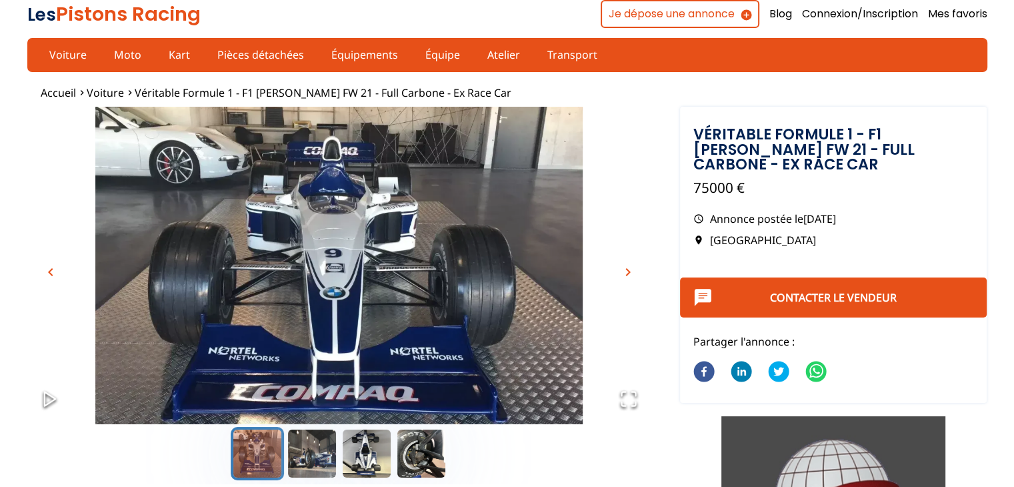
click at [617, 294] on img "Go to Slide 1" at bounding box center [339, 280] width 624 height 347
click at [632, 269] on span "chevron_right" at bounding box center [628, 272] width 16 height 16
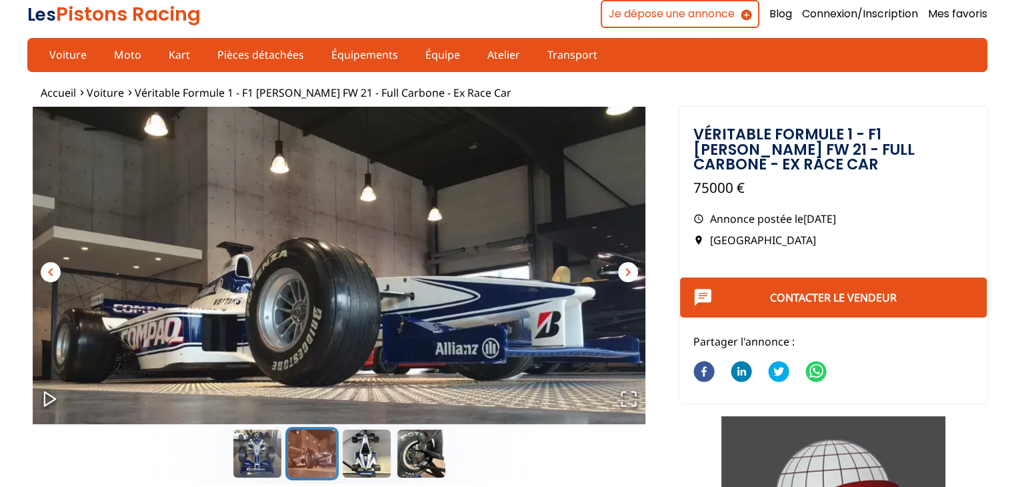
click at [631, 269] on span "chevron_right" at bounding box center [628, 272] width 16 height 16
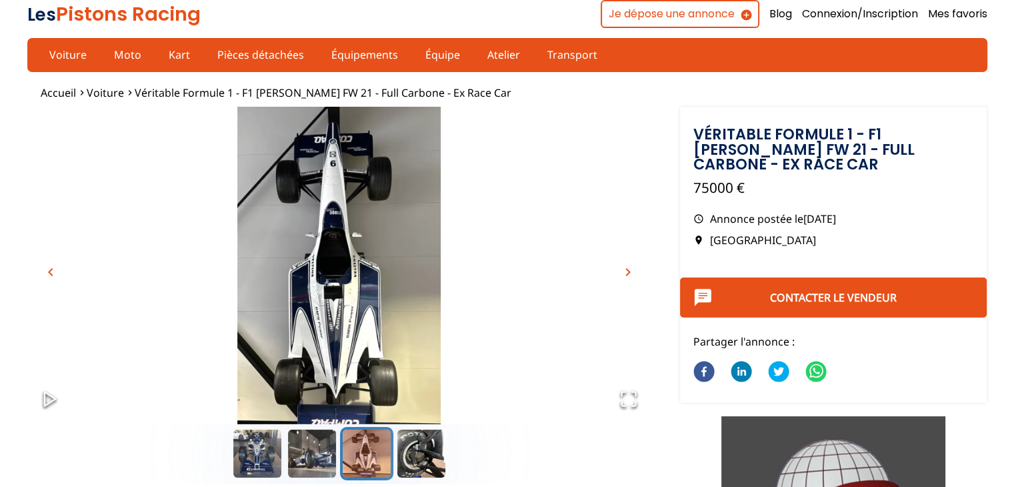
click at [631, 269] on span "chevron_right" at bounding box center [628, 272] width 16 height 16
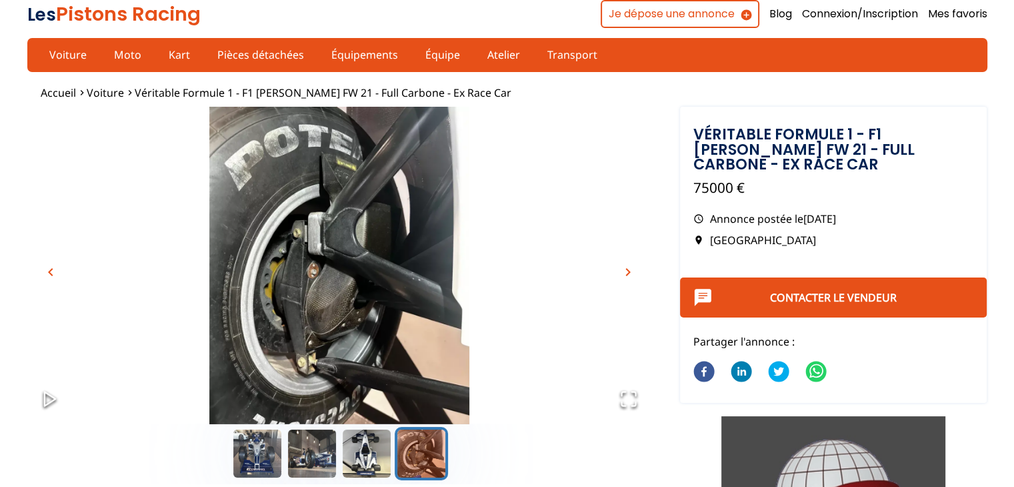
click at [631, 269] on span "chevron_right" at bounding box center [628, 272] width 16 height 16
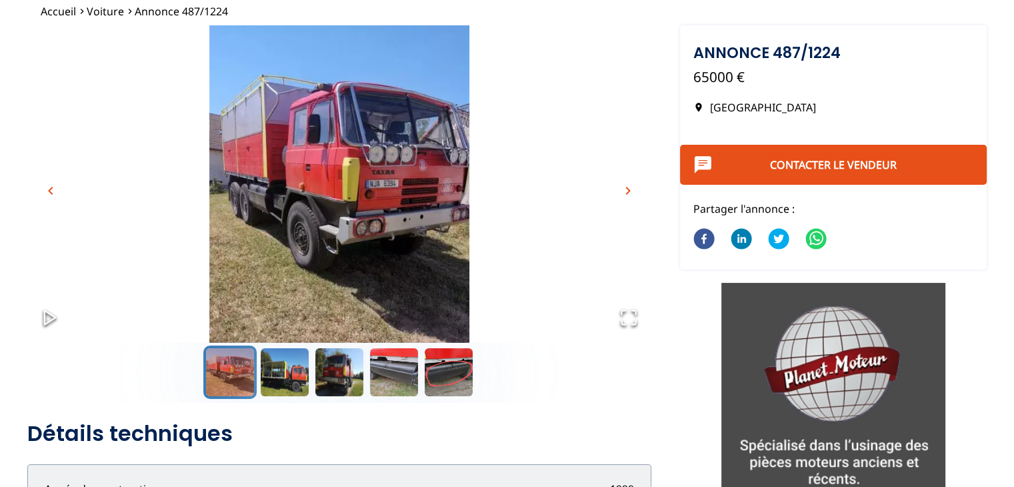
scroll to position [67, 0]
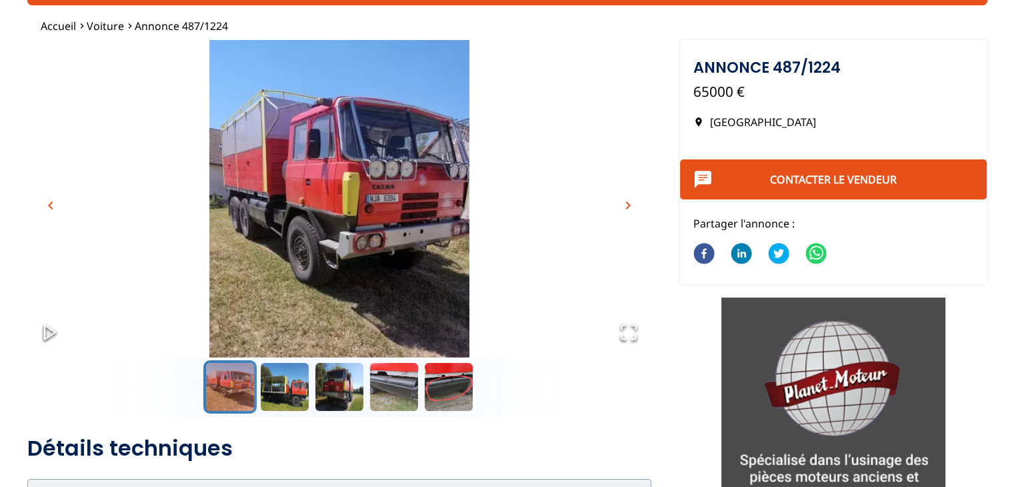
click at [630, 201] on span "chevron_right" at bounding box center [628, 205] width 16 height 16
